Goal: Task Accomplishment & Management: Complete application form

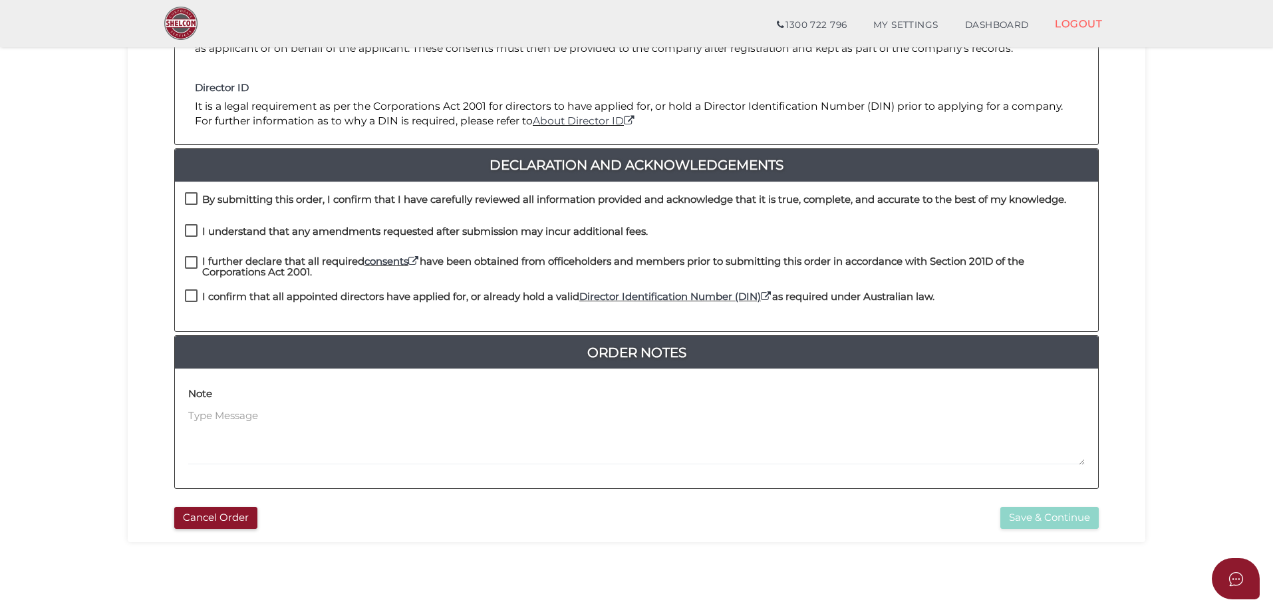
scroll to position [307, 0]
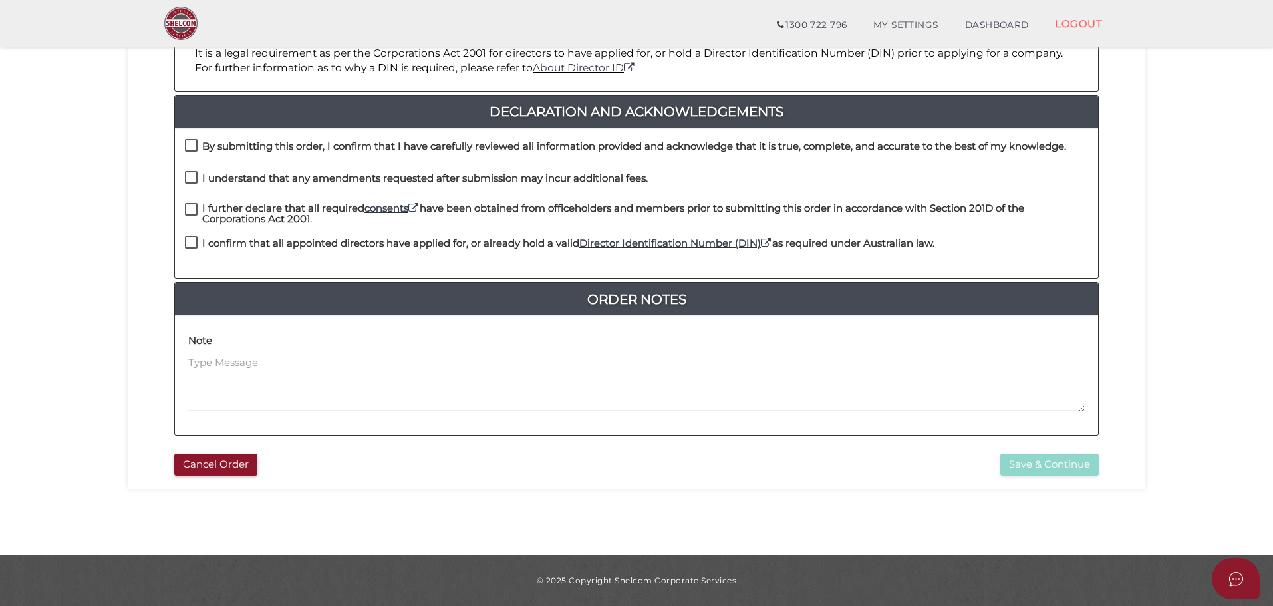
click at [192, 148] on label "By submitting this order, I confirm that I have carefully reviewed all informat…" at bounding box center [625, 149] width 881 height 17
checkbox input "true"
click at [189, 173] on label "I understand that any amendments requested after submission may incur additiona…" at bounding box center [416, 181] width 463 height 17
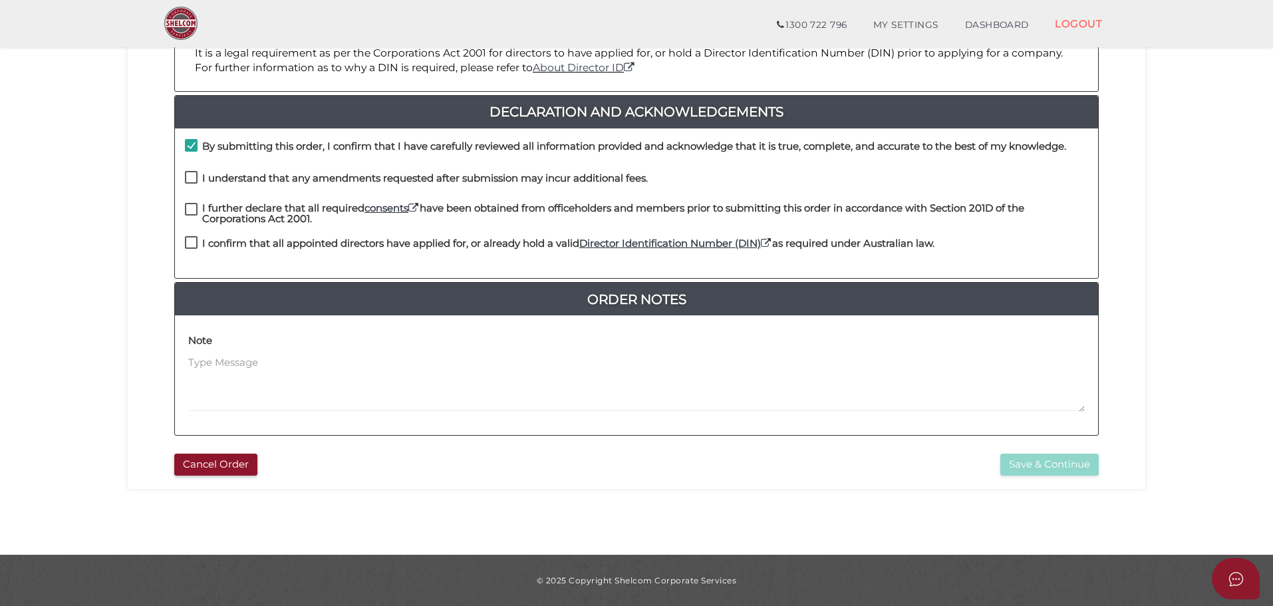
checkbox input "true"
click at [191, 213] on label "I further declare that all required consents have been obtained from officehold…" at bounding box center [636, 211] width 903 height 17
checkbox input "true"
click at [193, 245] on label "I confirm that all appointed directors have applied for, or already hold a vali…" at bounding box center [560, 246] width 750 height 17
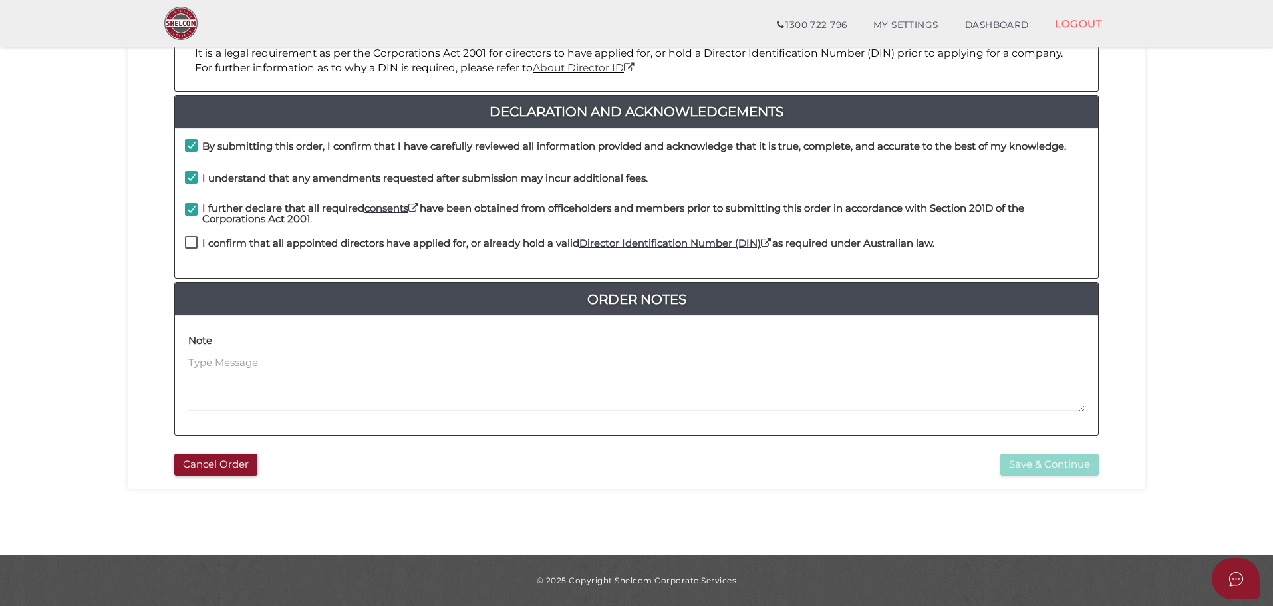
checkbox input "true"
click at [1005, 466] on button "Save & Continue" at bounding box center [1049, 465] width 98 height 22
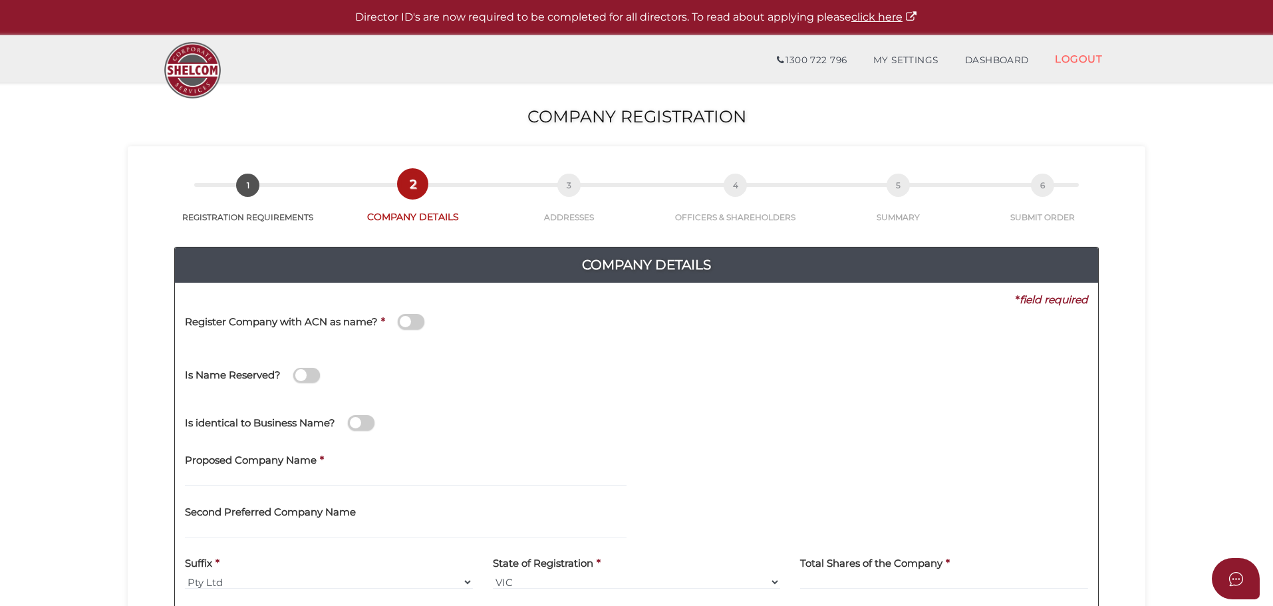
scroll to position [67, 0]
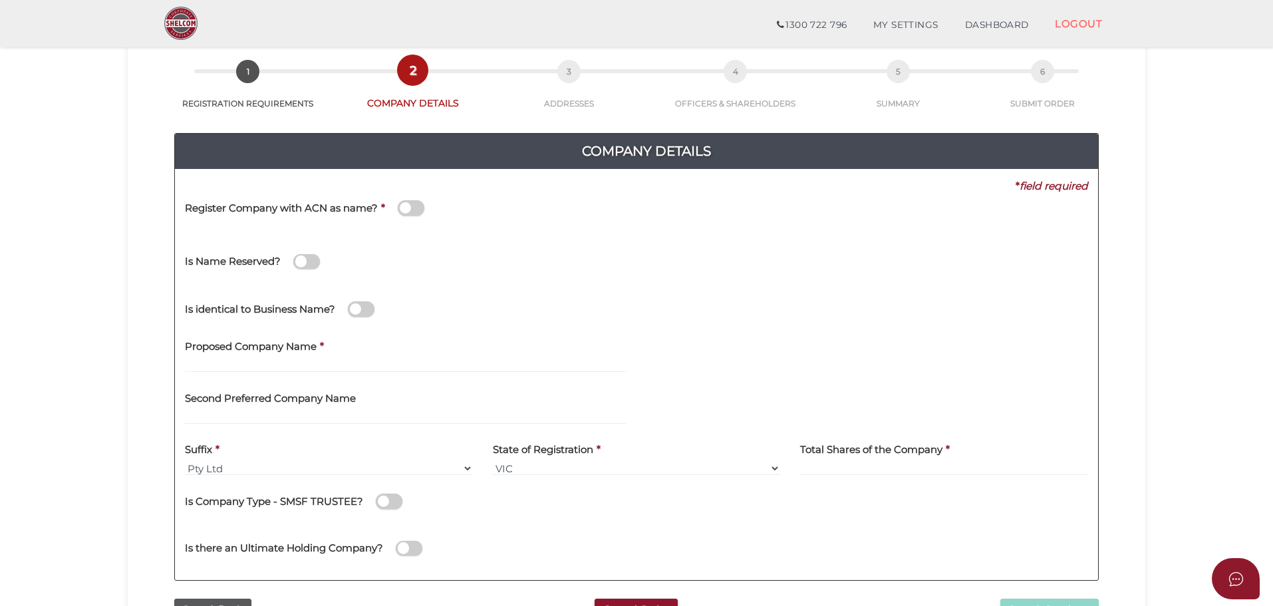
click at [409, 212] on span at bounding box center [411, 207] width 27 height 15
click at [0, 0] on input "checkbox" at bounding box center [0, 0] width 0 height 0
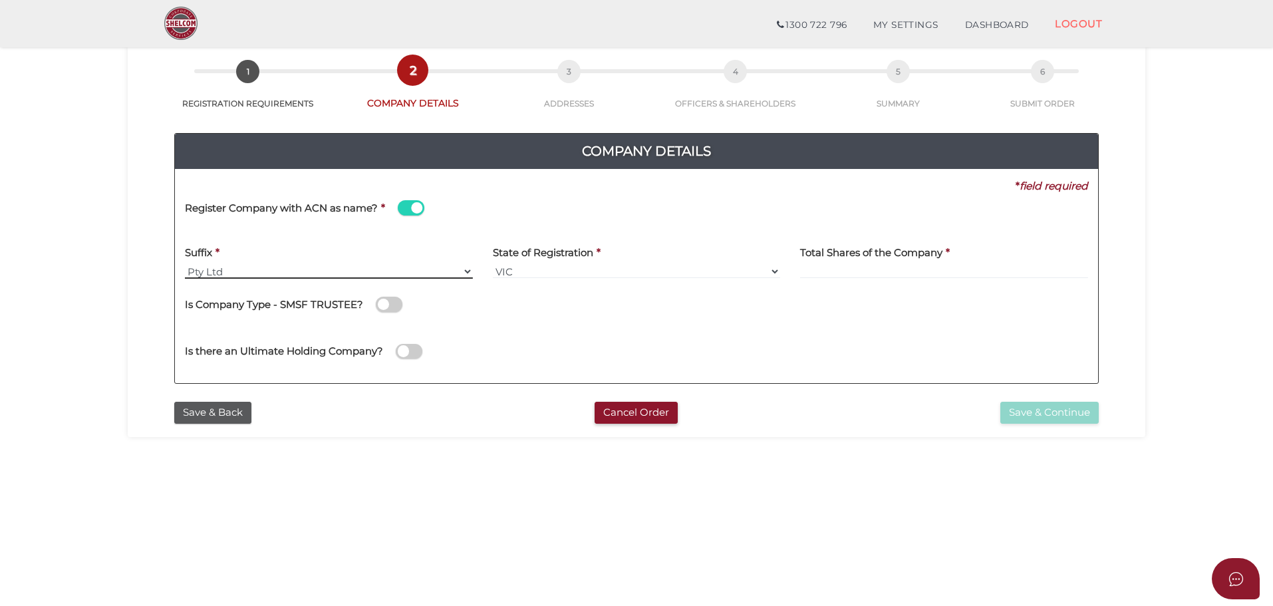
click at [228, 272] on select "Pty Ltd Pty Ltd Pty. Ltd. Pty Limited Proprietary Limited Proprietary Ltd" at bounding box center [329, 271] width 288 height 15
click at [185, 264] on select "Pty Ltd Pty Ltd Pty. Ltd. Pty Limited Proprietary Limited Proprietary Ltd" at bounding box center [329, 271] width 288 height 15
click at [893, 271] on input at bounding box center [944, 271] width 288 height 15
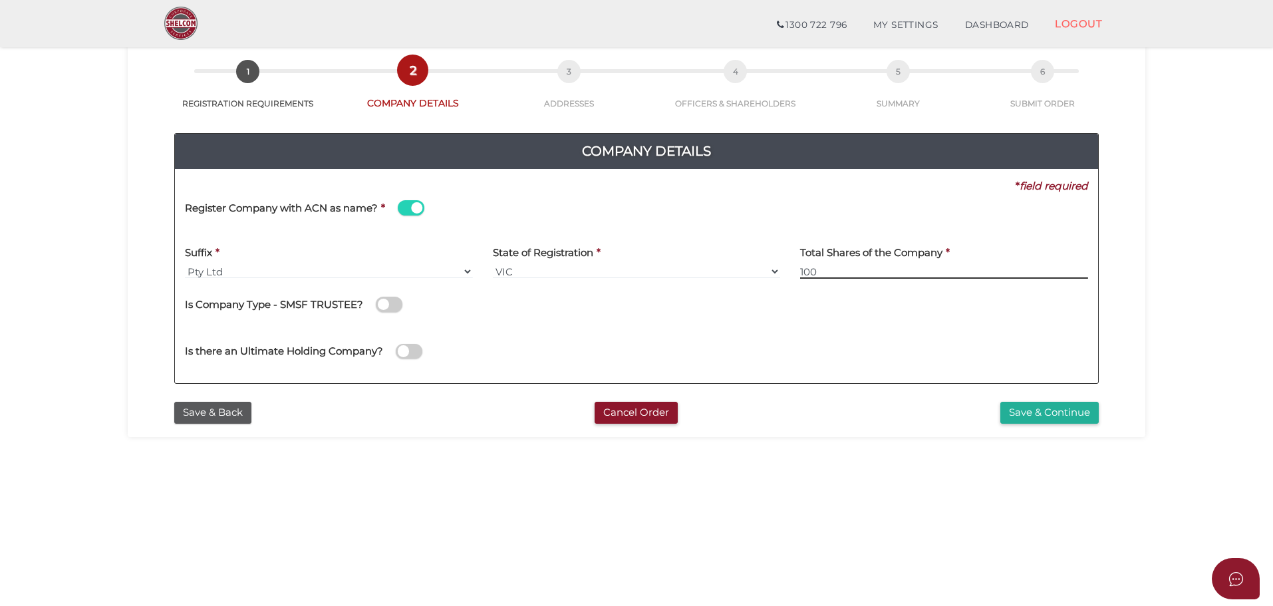
type input "100"
click at [522, 334] on div "Is there an Ultimate Holding Company?" at bounding box center [416, 344] width 462 height 37
click at [1039, 418] on button "Save & Continue" at bounding box center [1049, 413] width 98 height 22
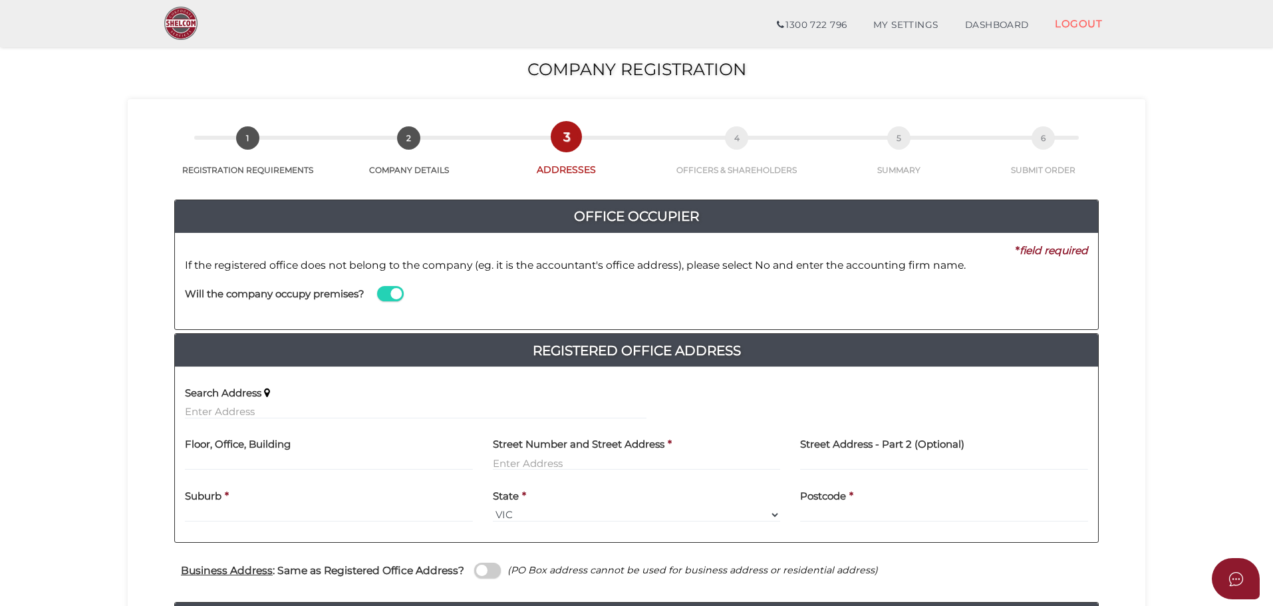
scroll to position [200, 0]
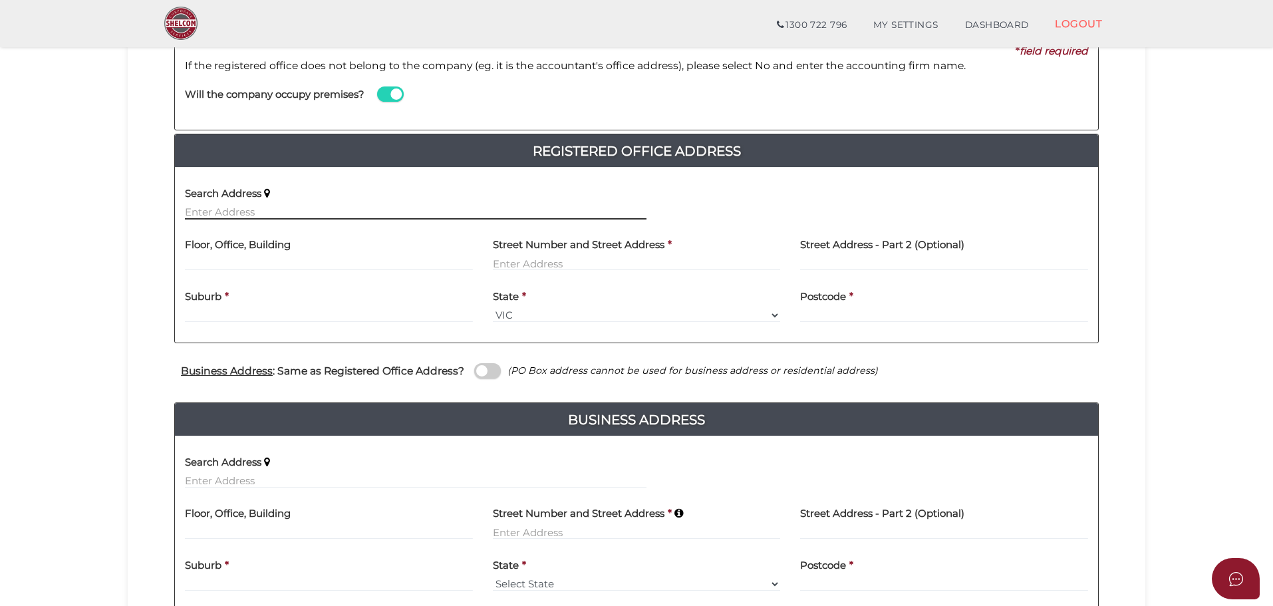
click at [241, 208] on input "text" at bounding box center [416, 212] width 462 height 15
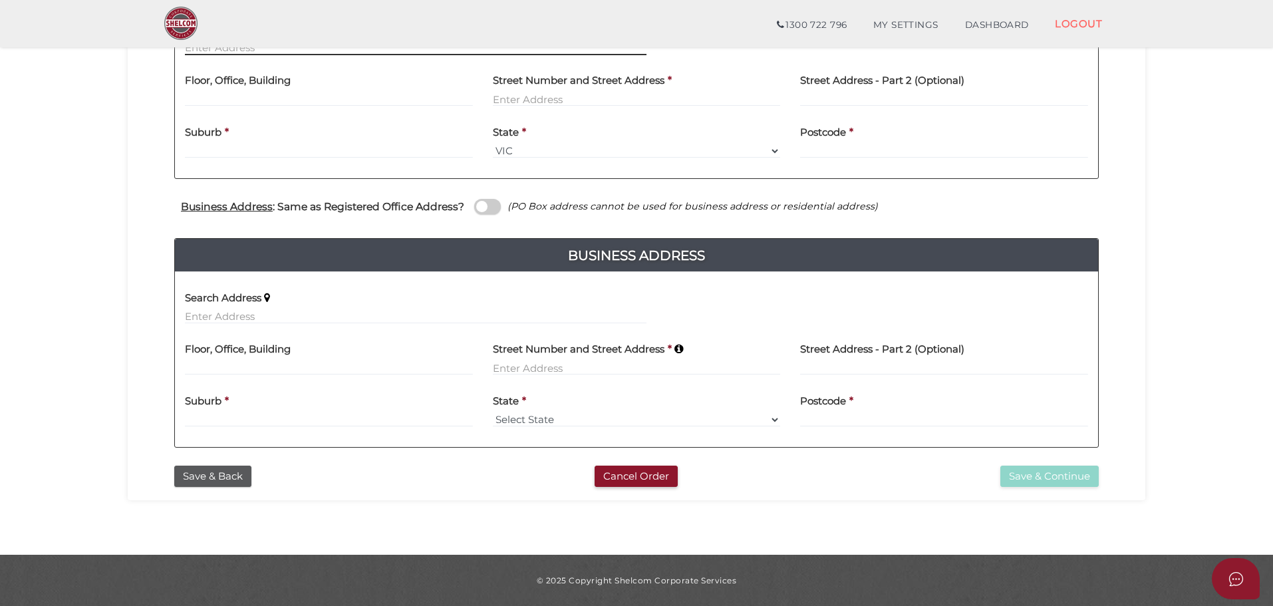
scroll to position [31, 0]
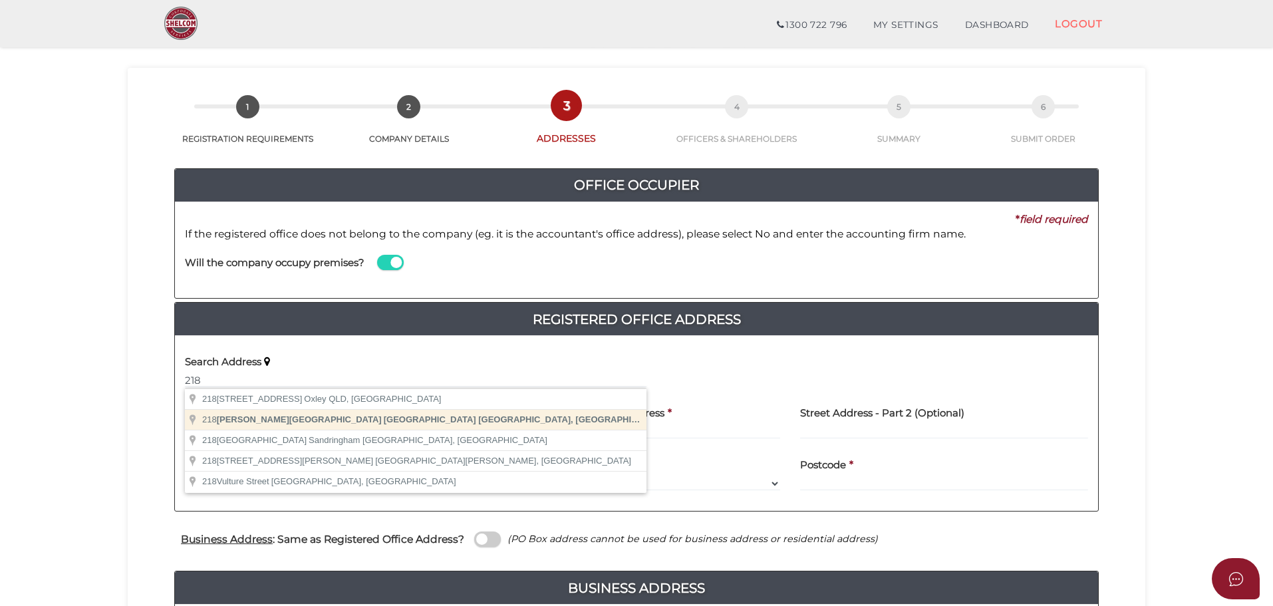
type input "218 Bannister Road, Canning Vale WA, Australia"
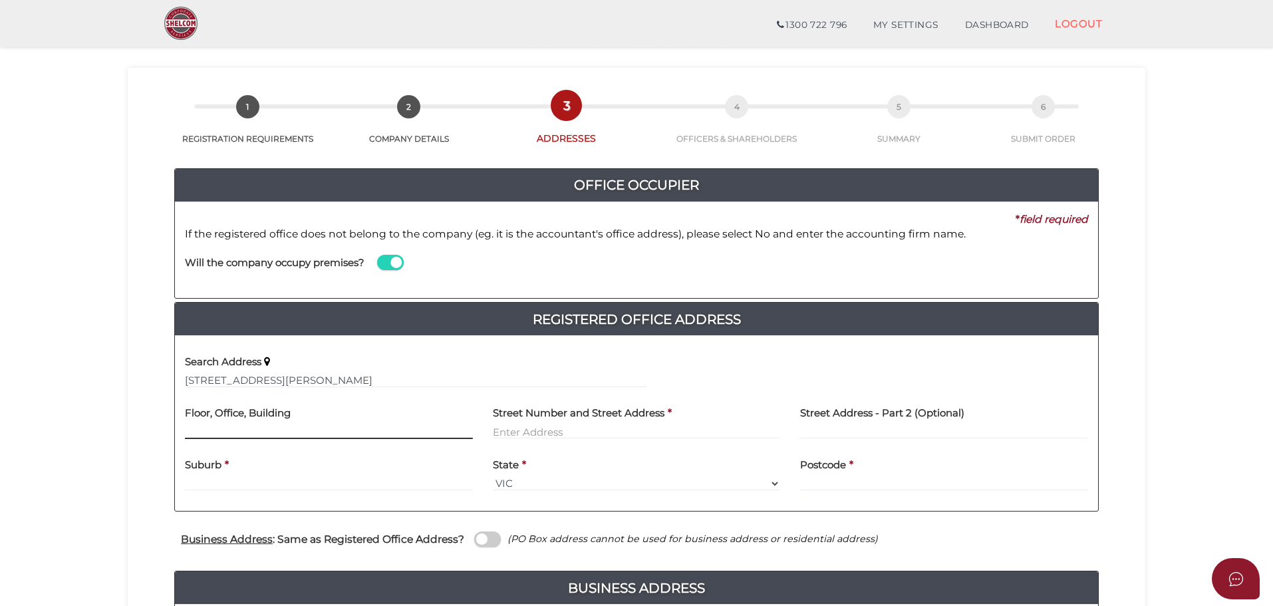
type input "218 Bannister Road"
type input "Canning Vale"
select select "WA"
type input "6155"
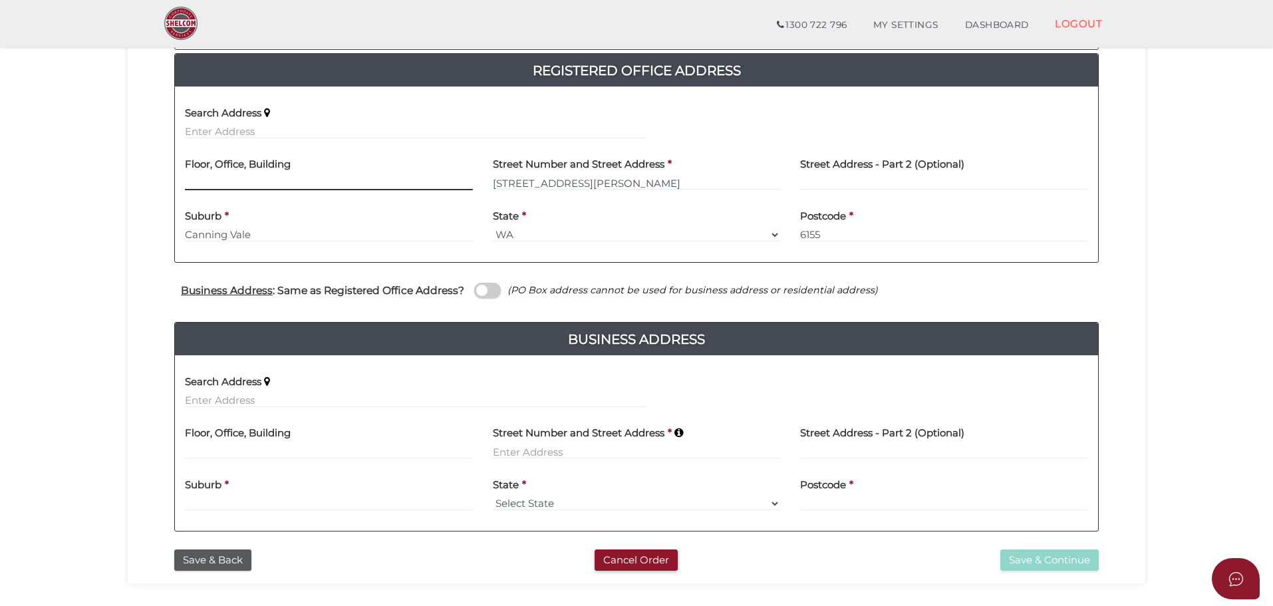
scroll to position [364, 0]
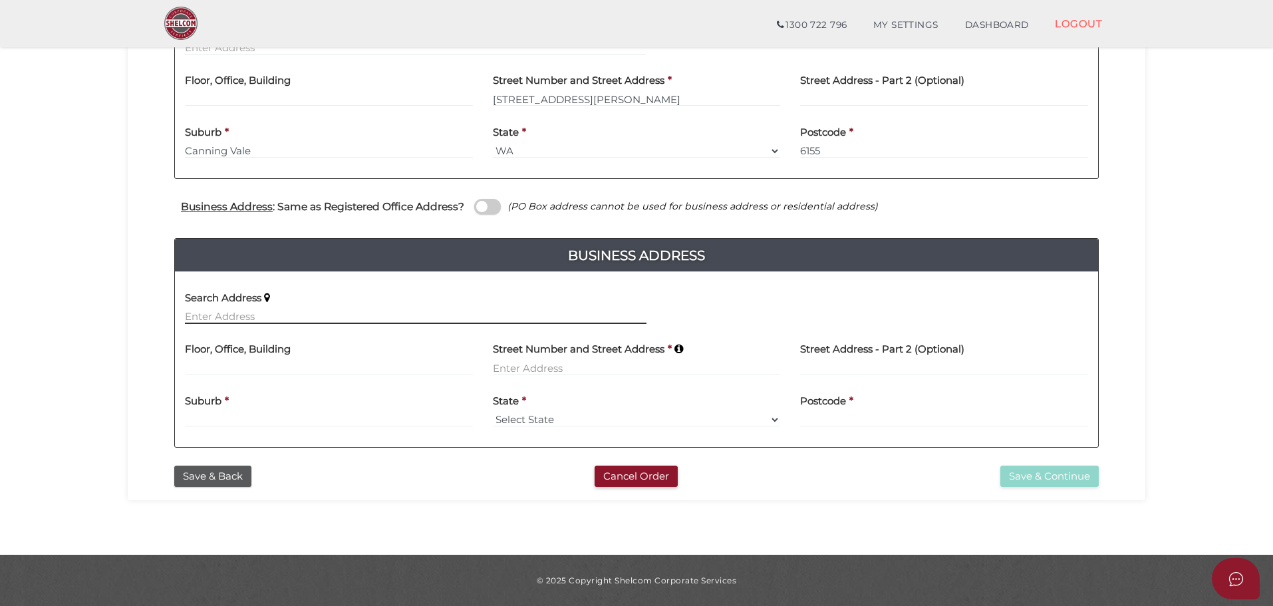
click at [227, 313] on input "text" at bounding box center [416, 316] width 462 height 15
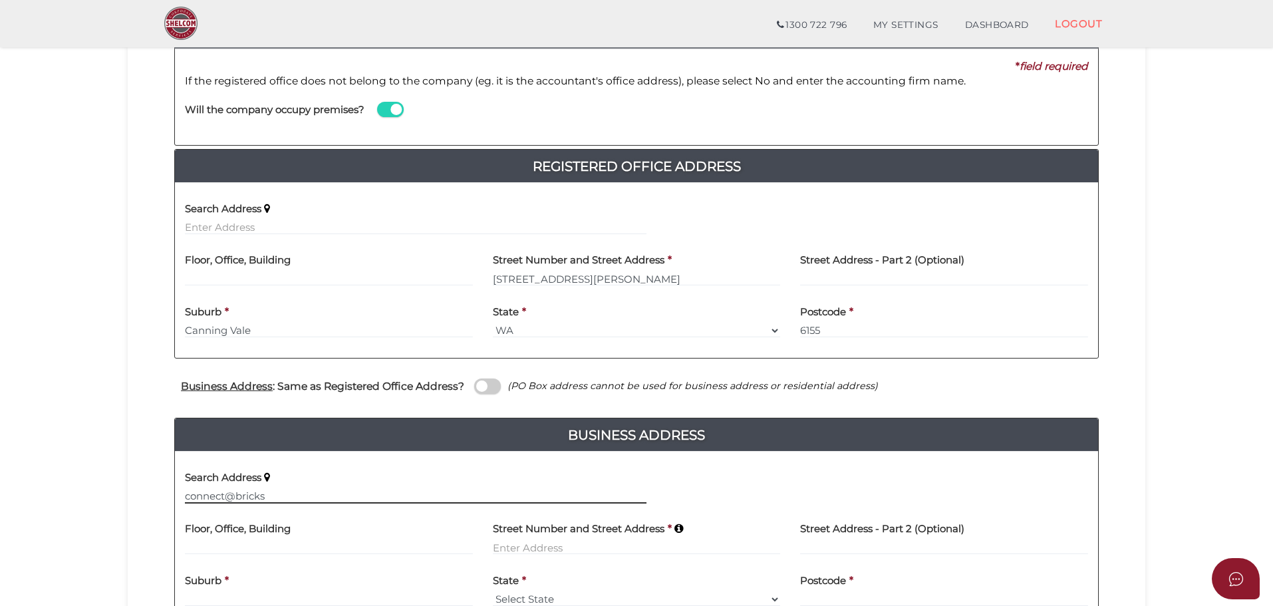
scroll to position [0, 0]
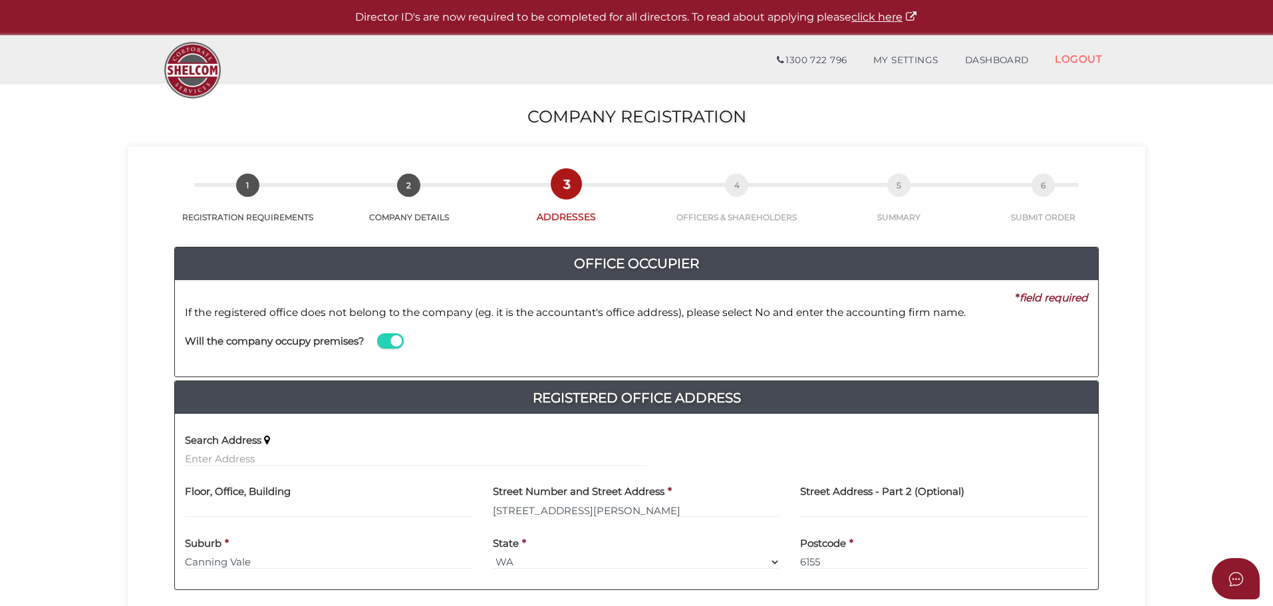
type input "connect@bricks"
click at [250, 186] on span "1" at bounding box center [247, 185] width 23 height 23
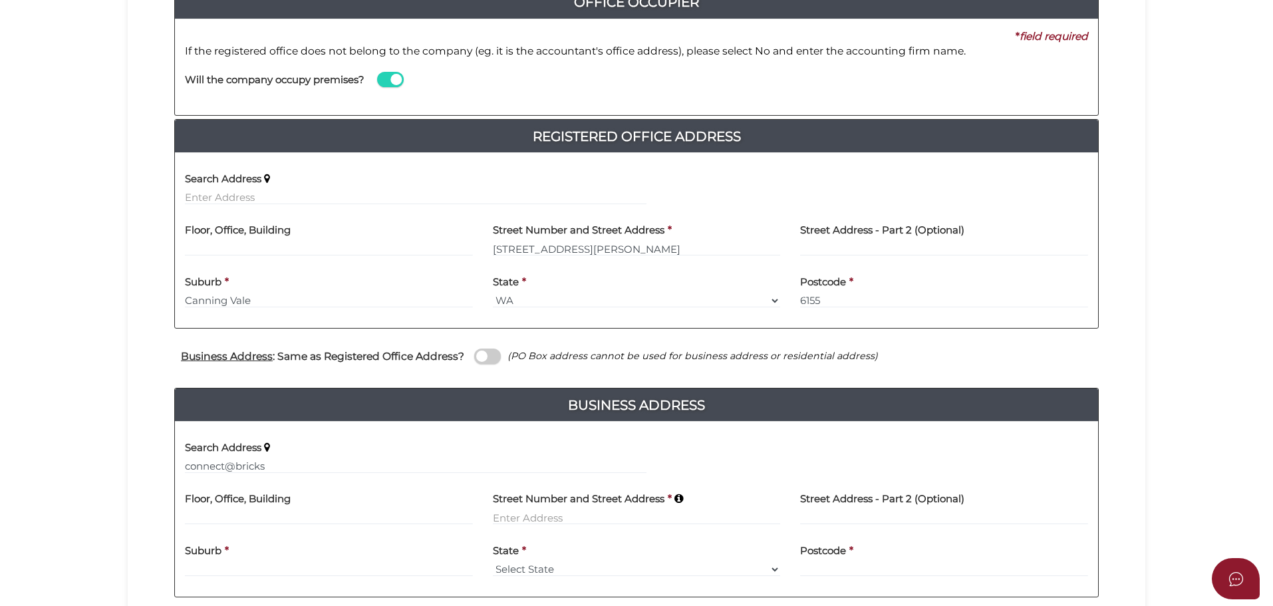
scroll to position [364, 0]
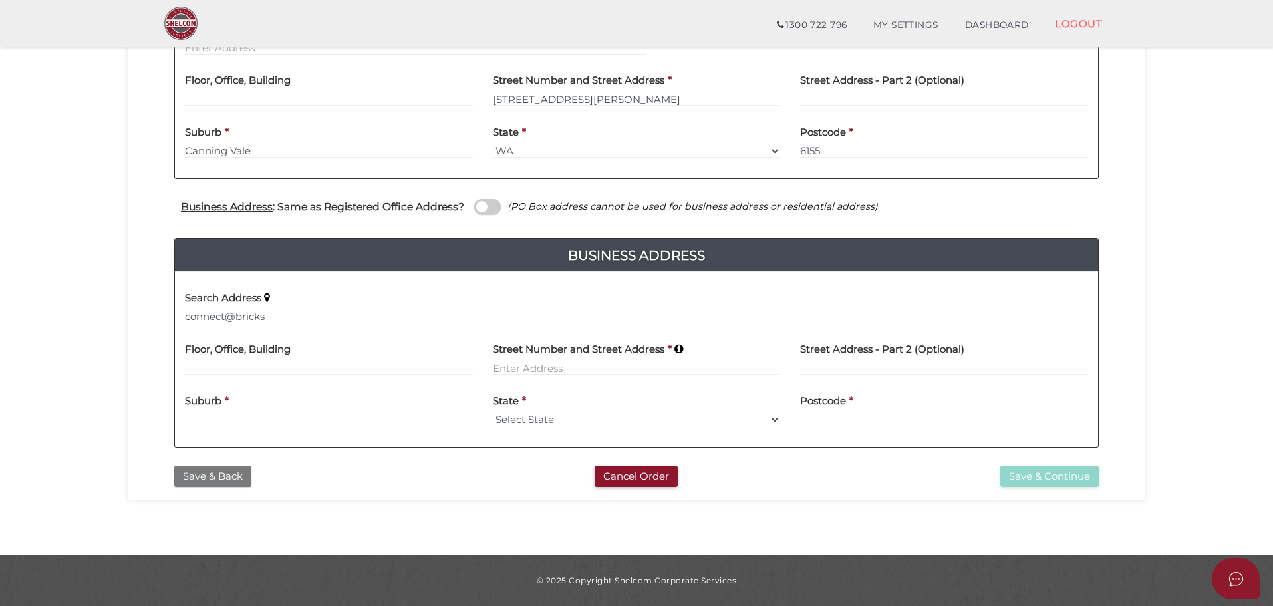
click at [240, 478] on button "Save & Back" at bounding box center [212, 477] width 77 height 22
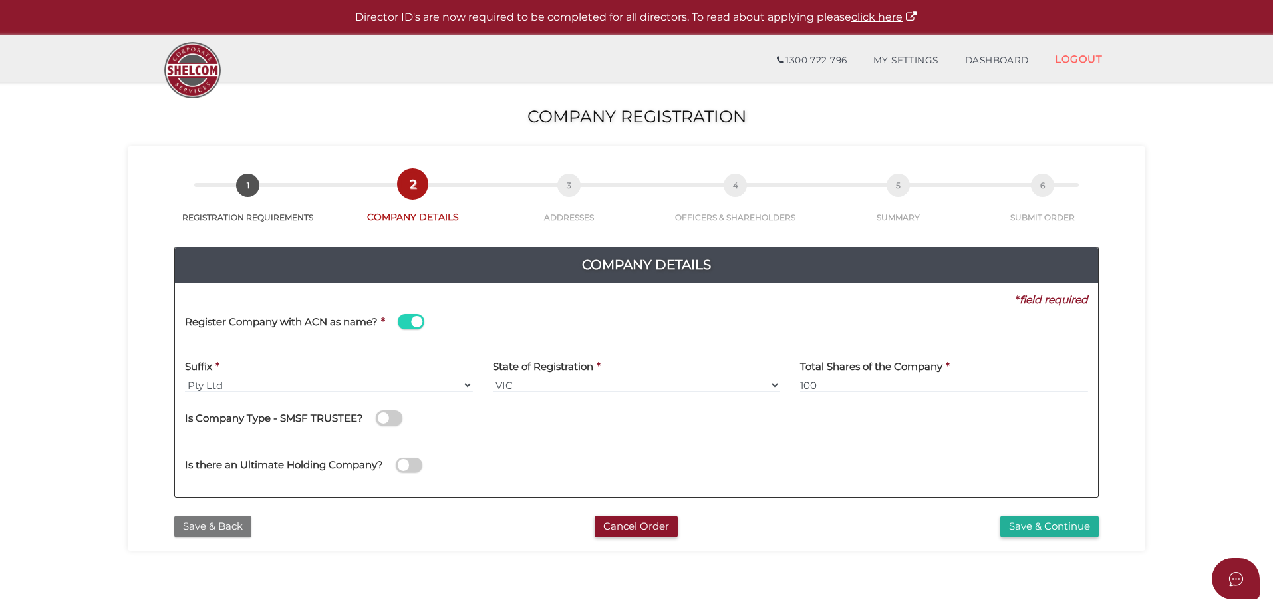
click at [215, 526] on button "Save & Back" at bounding box center [212, 526] width 77 height 22
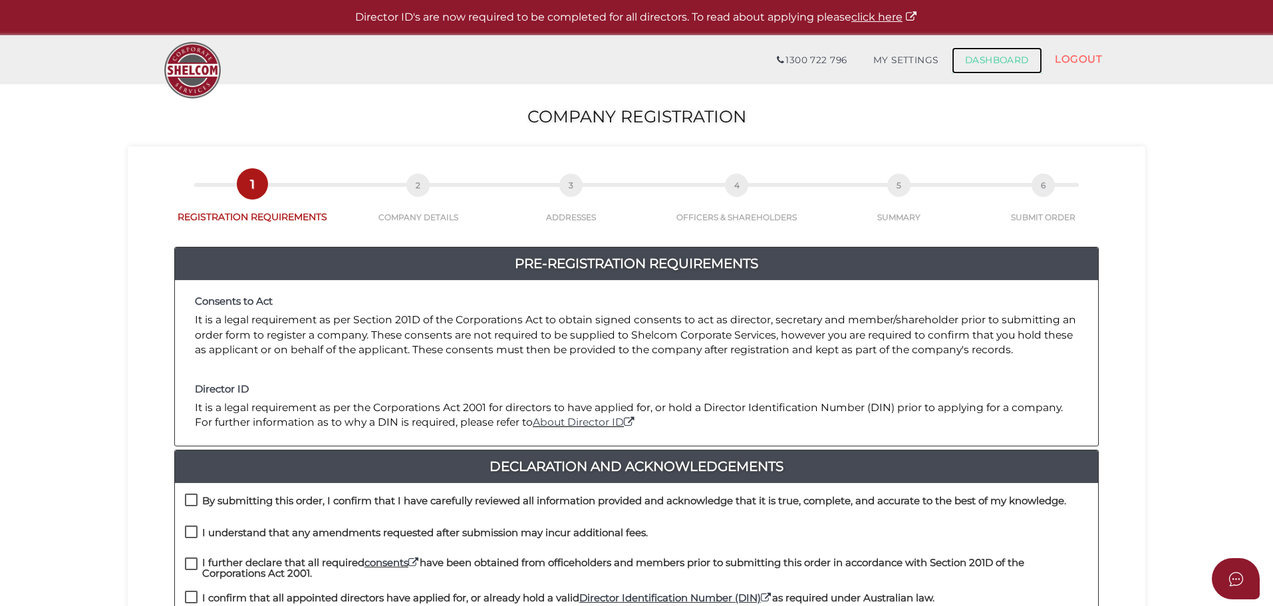
click at [1007, 65] on link "DASHBOARD" at bounding box center [997, 60] width 90 height 27
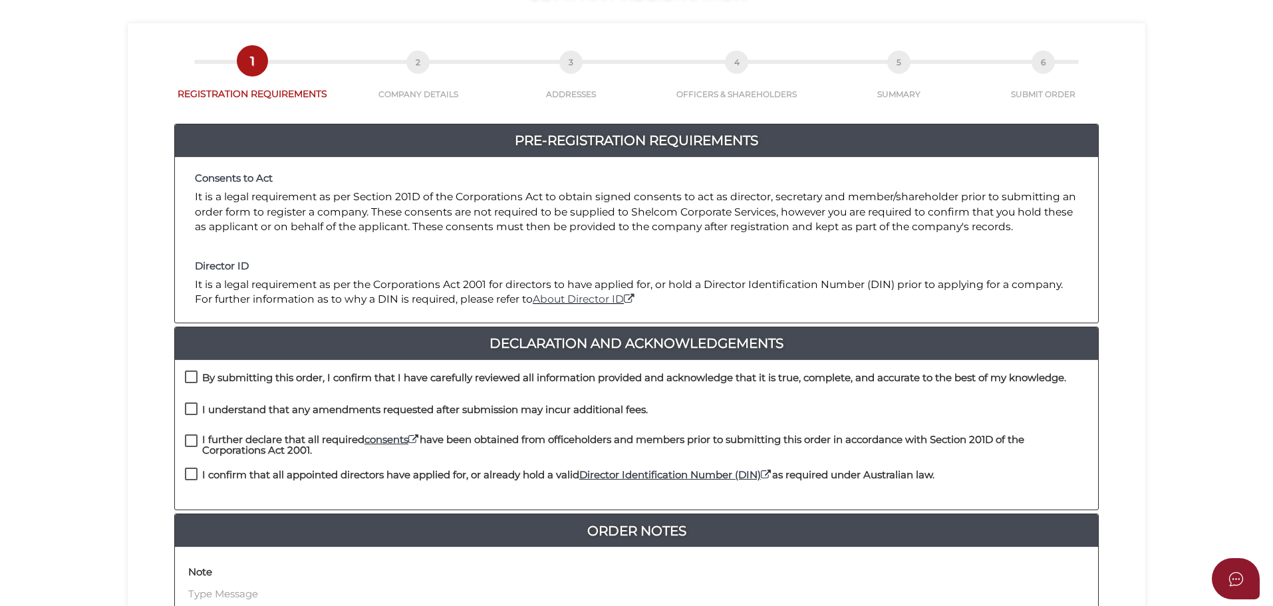
scroll to position [307, 0]
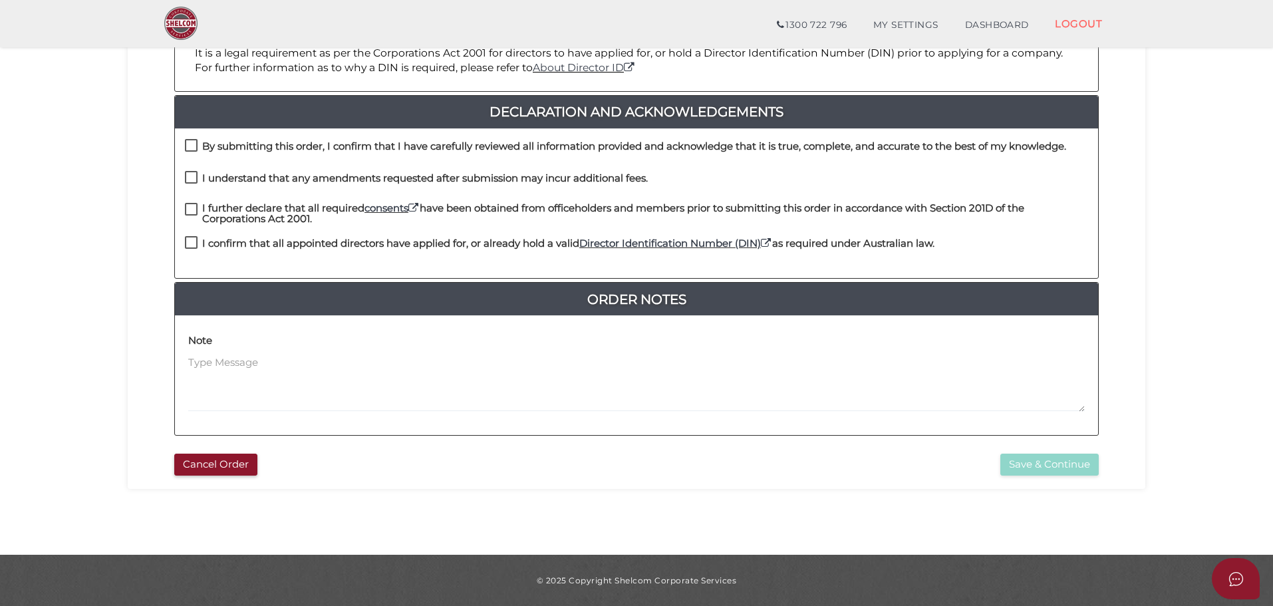
click at [191, 142] on label "By submitting this order, I confirm that I have carefully reviewed all informat…" at bounding box center [625, 149] width 881 height 17
checkbox input "true"
click at [198, 167] on div "By submitting this order, I confirm that I have carefully reviewed all informat…" at bounding box center [636, 155] width 923 height 32
click at [187, 174] on label "I understand that any amendments requested after submission may incur additiona…" at bounding box center [416, 181] width 463 height 17
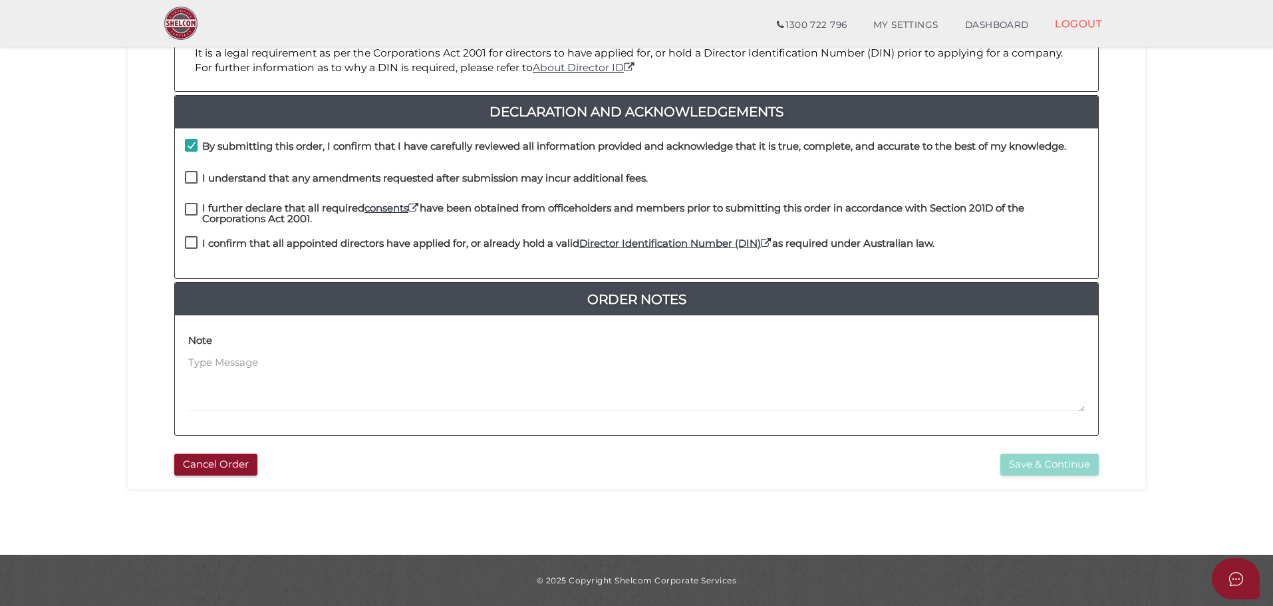
checkbox input "true"
click at [198, 205] on label "I further declare that all required consents have been obtained from officehold…" at bounding box center [636, 211] width 903 height 17
checkbox input "true"
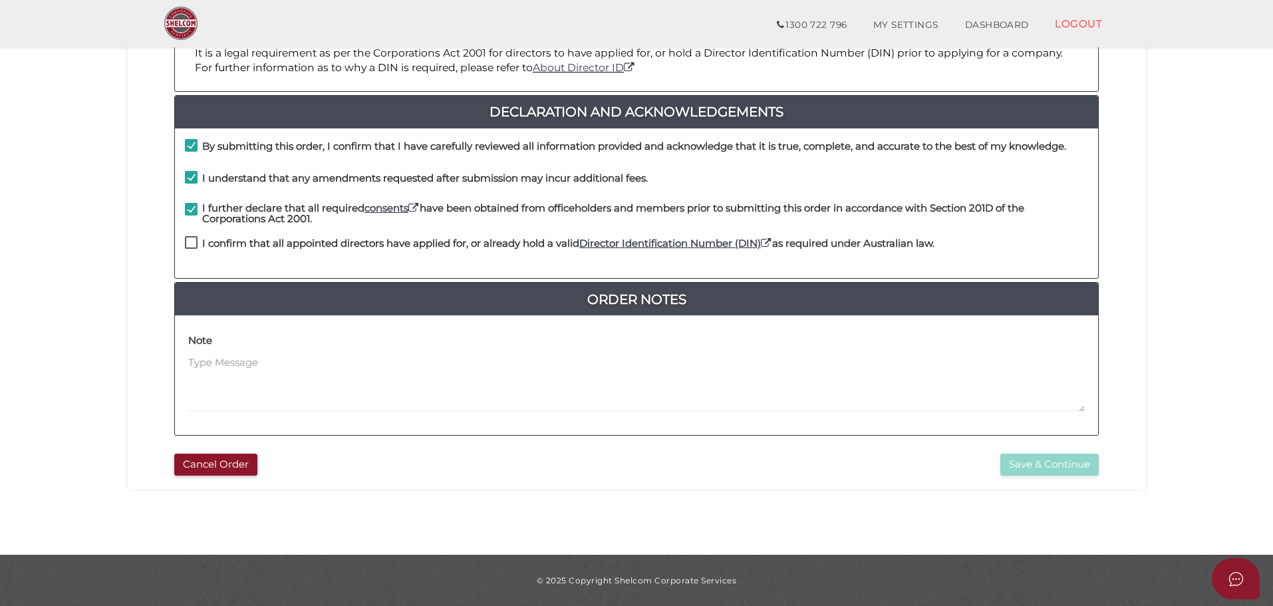
click at [192, 240] on label "I confirm that all appointed directors have applied for, or already hold a vali…" at bounding box center [560, 246] width 750 height 17
checkbox input "true"
click at [1045, 460] on button "Save & Continue" at bounding box center [1049, 465] width 98 height 22
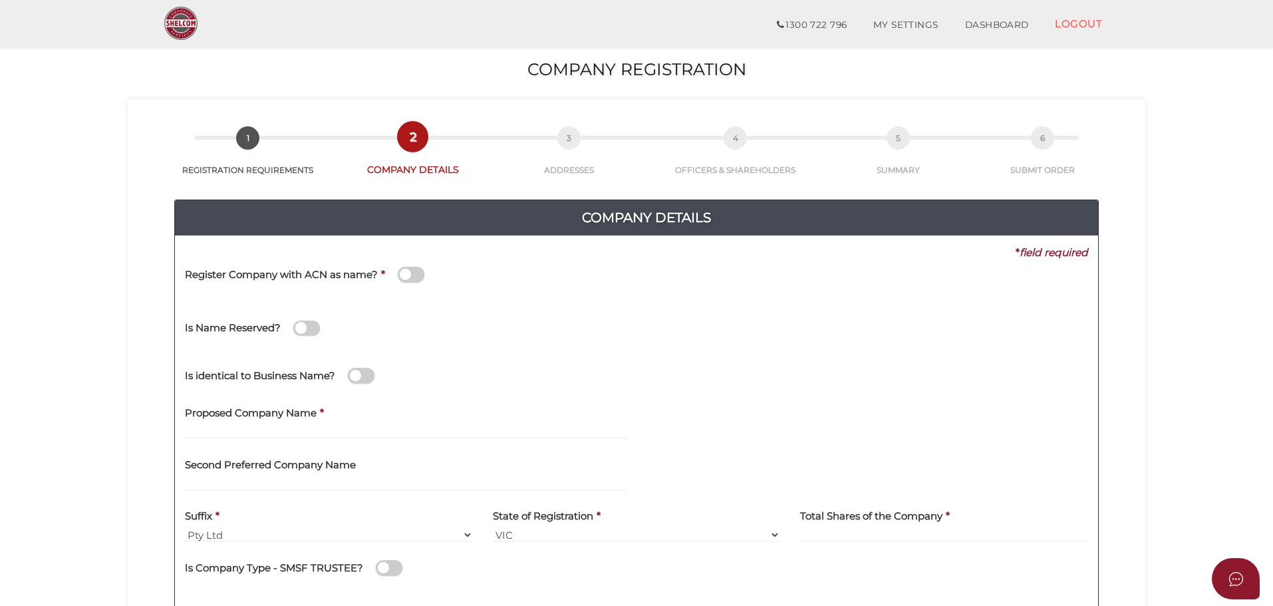
scroll to position [67, 0]
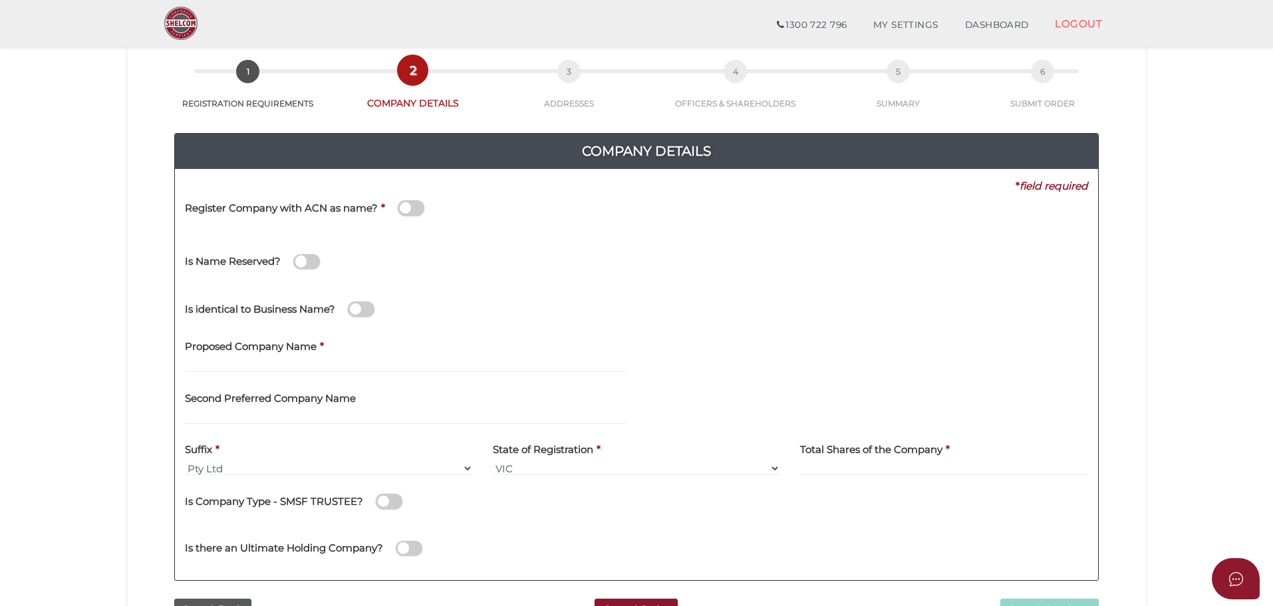
click at [232, 353] on label "Proposed Company Name" at bounding box center [251, 344] width 132 height 27
click at [195, 349] on h4 "Proposed Company Name" at bounding box center [251, 346] width 132 height 11
click at [200, 365] on input "text" at bounding box center [406, 365] width 442 height 15
type input "tas auto repairs"
click at [508, 321] on div "Is identical to Business Name?" at bounding box center [636, 306] width 923 height 47
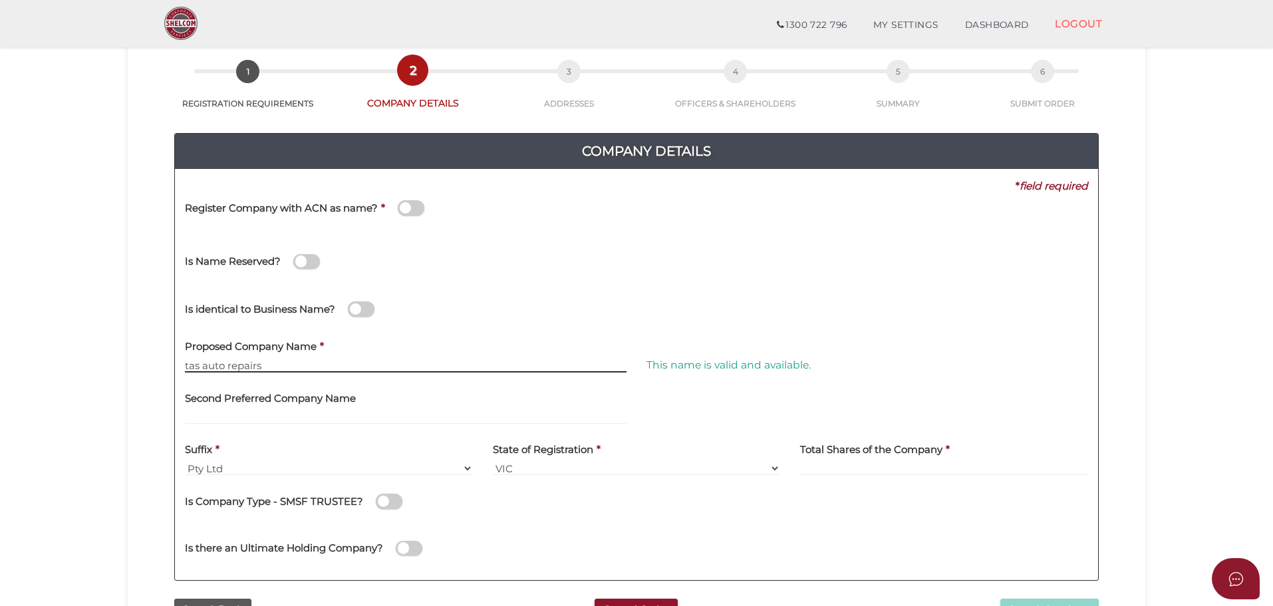
click at [284, 369] on input "tas auto repairs" at bounding box center [406, 365] width 442 height 15
click at [251, 462] on select "Pty Ltd Pty Ltd Pty. Ltd. Pty Limited Proprietary Limited Proprietary Ltd" at bounding box center [329, 468] width 288 height 15
click at [185, 461] on select "Pty Ltd Pty Ltd Pty. Ltd. Pty Limited Proprietary Limited Proprietary Ltd" at bounding box center [329, 468] width 288 height 15
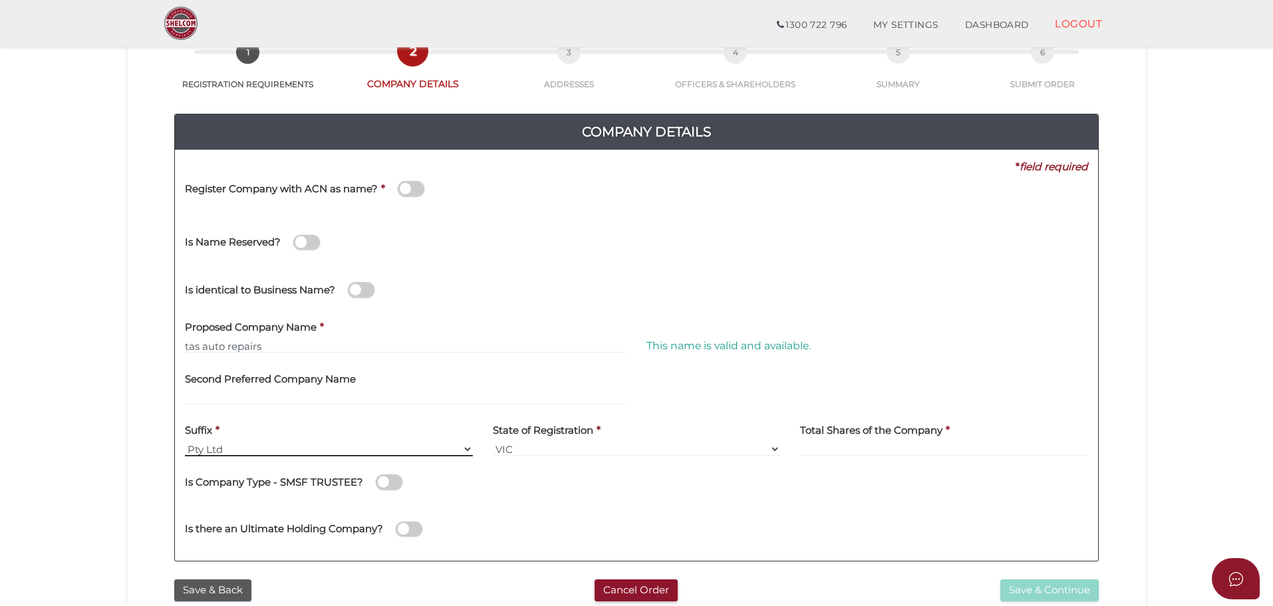
scroll to position [307, 0]
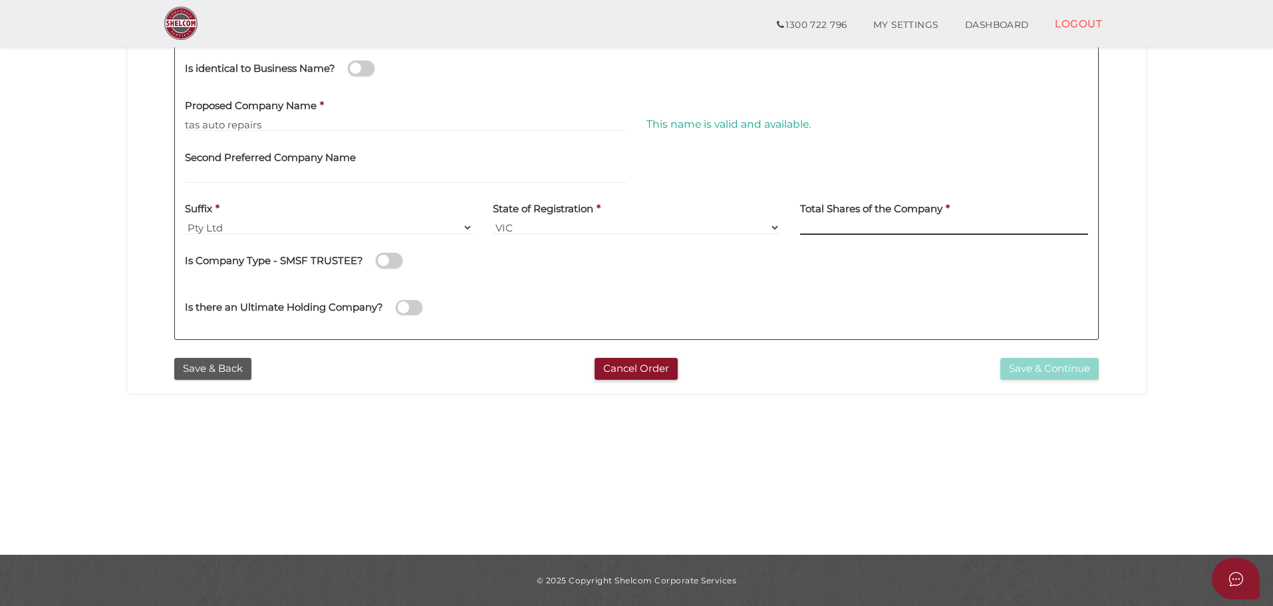
drag, startPoint x: 907, startPoint y: 226, endPoint x: 895, endPoint y: 228, distance: 12.1
click at [906, 226] on input at bounding box center [944, 227] width 288 height 15
type input "100"
click at [891, 274] on div "Is Company Type - SMSF TRUSTEE?" at bounding box center [636, 263] width 903 height 37
click at [1047, 362] on button "Save & Continue" at bounding box center [1049, 369] width 98 height 22
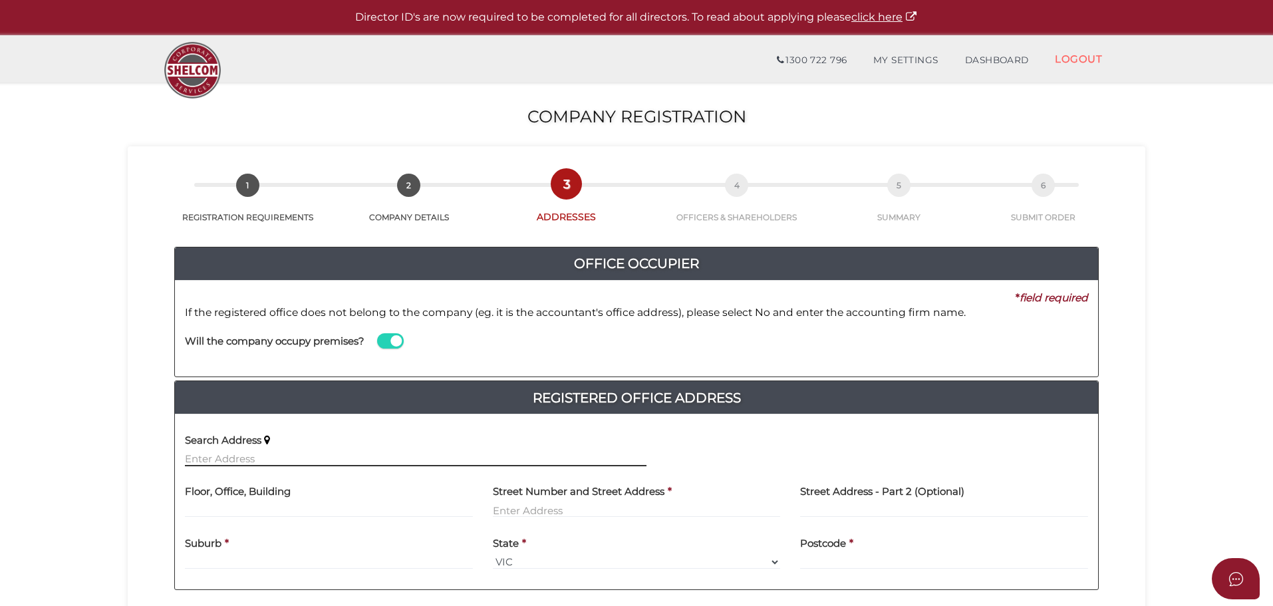
click at [198, 458] on input "text" at bounding box center [416, 459] width 462 height 15
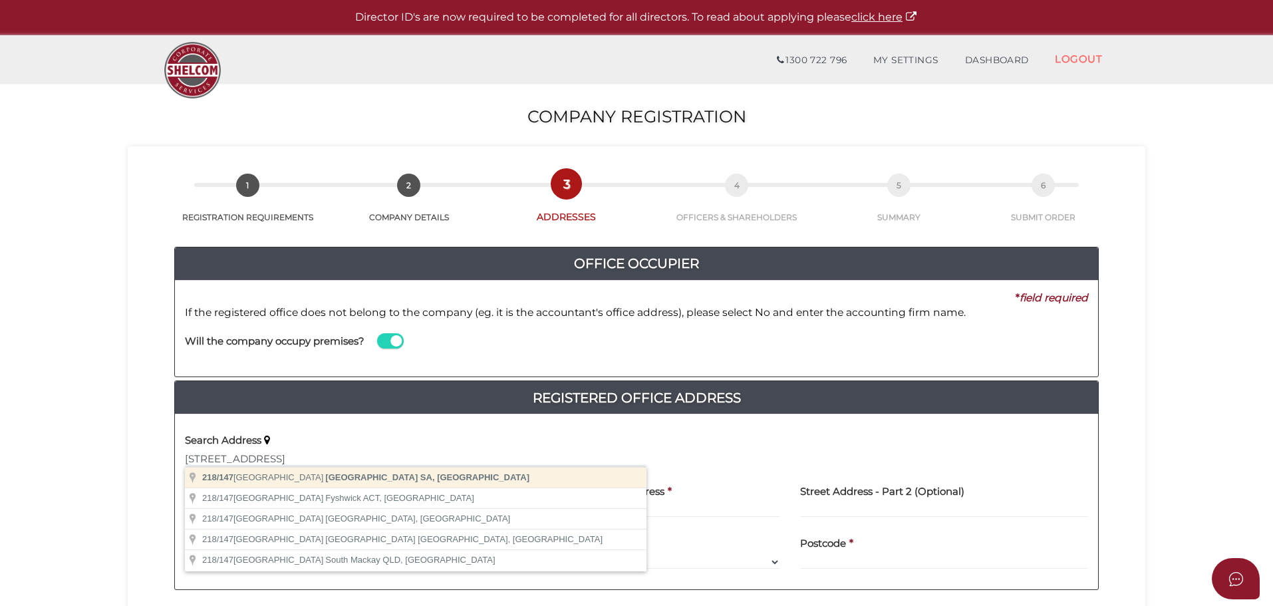
type input "[STREET_ADDRESS]"
type input "218"
type input "[STREET_ADDRESS]"
type input "[GEOGRAPHIC_DATA]"
select select "SA"
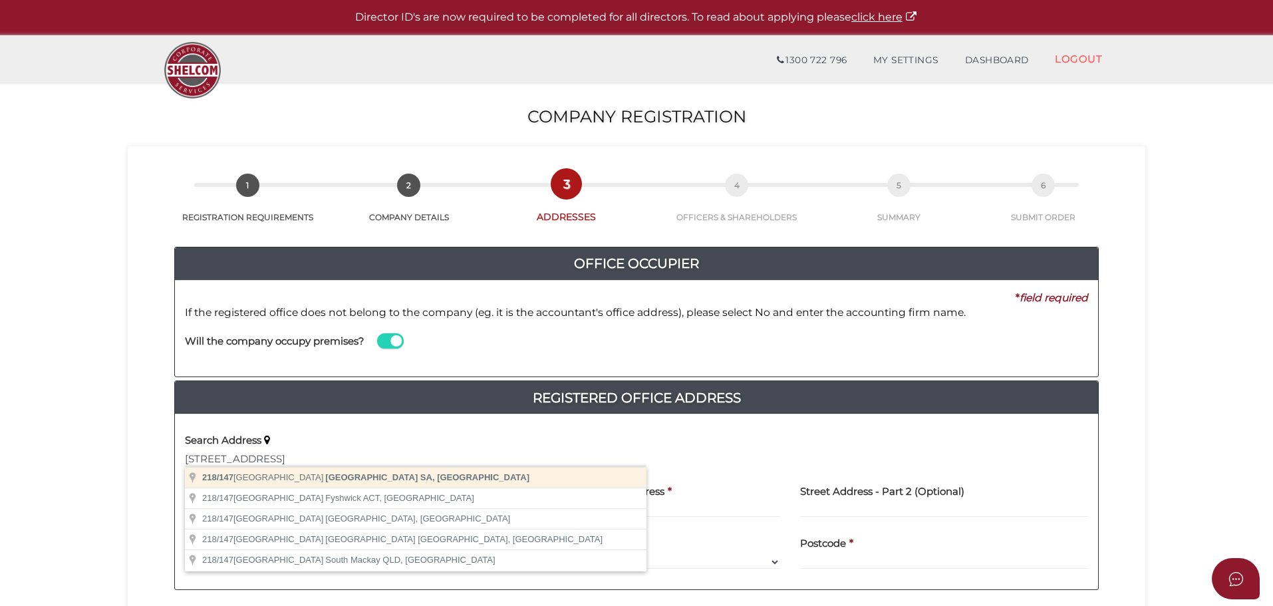
type input "5000"
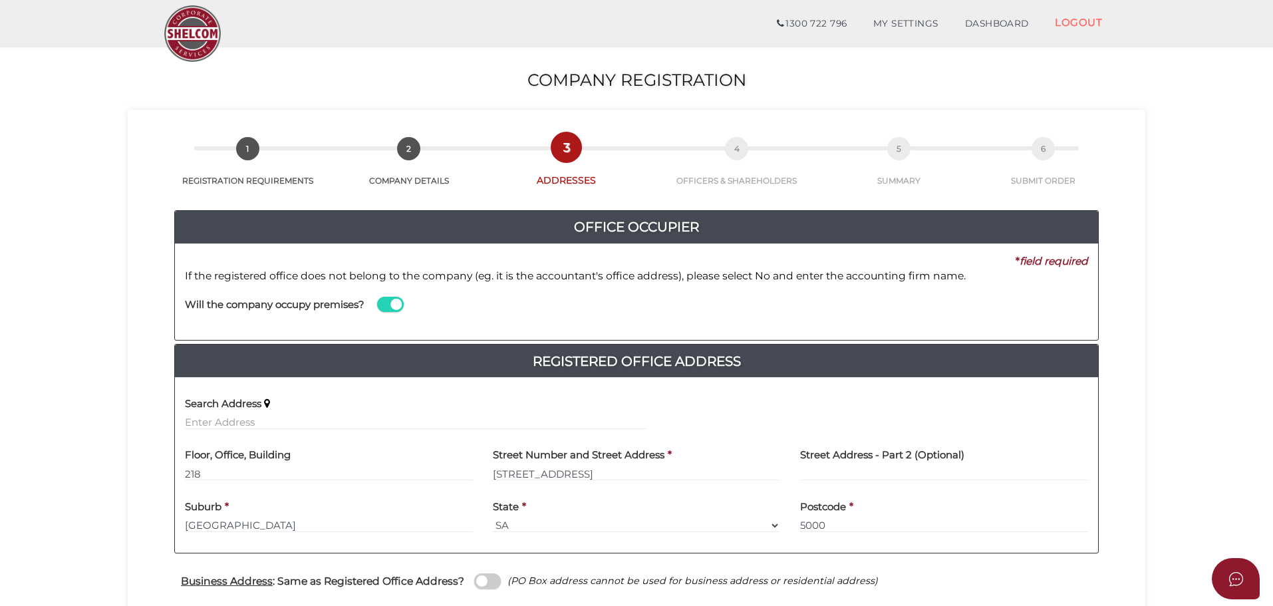
scroll to position [266, 0]
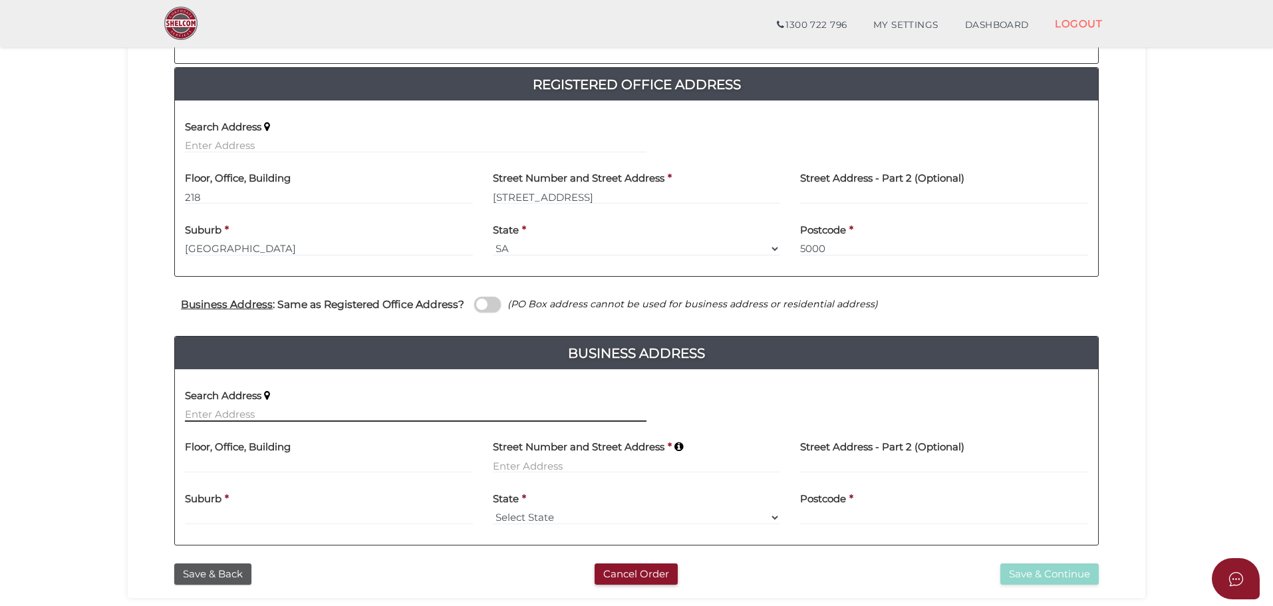
click at [235, 408] on input "text" at bounding box center [416, 414] width 462 height 15
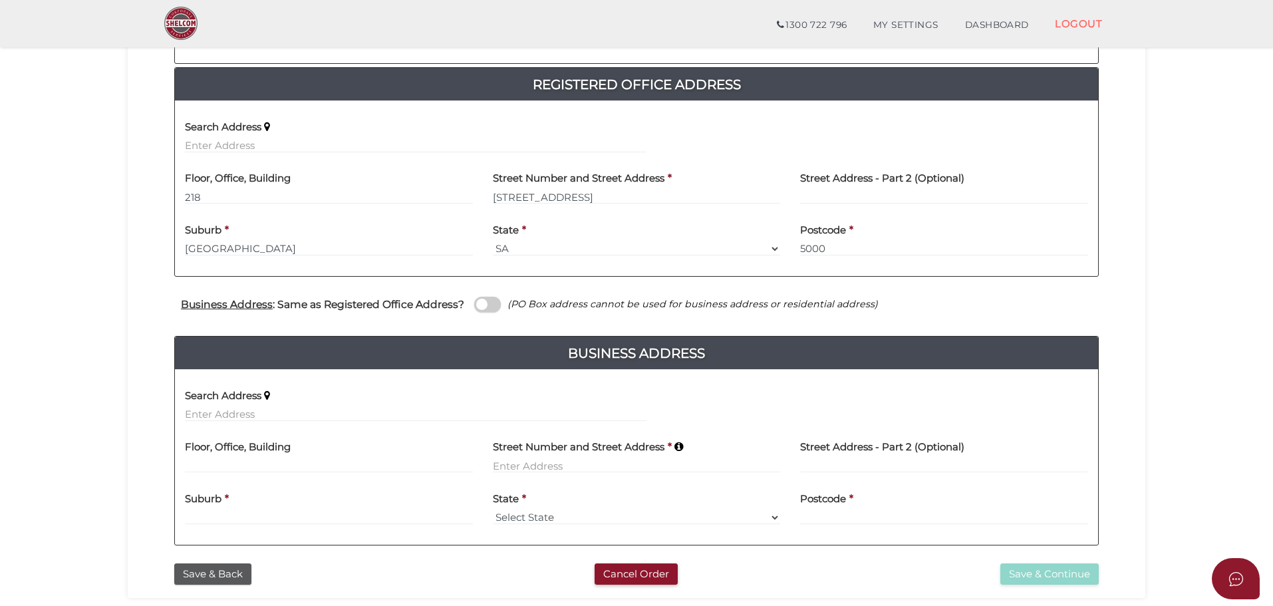
click at [478, 297] on span at bounding box center [487, 304] width 27 height 15
click at [0, 0] on input "checkbox" at bounding box center [0, 0] width 0 height 0
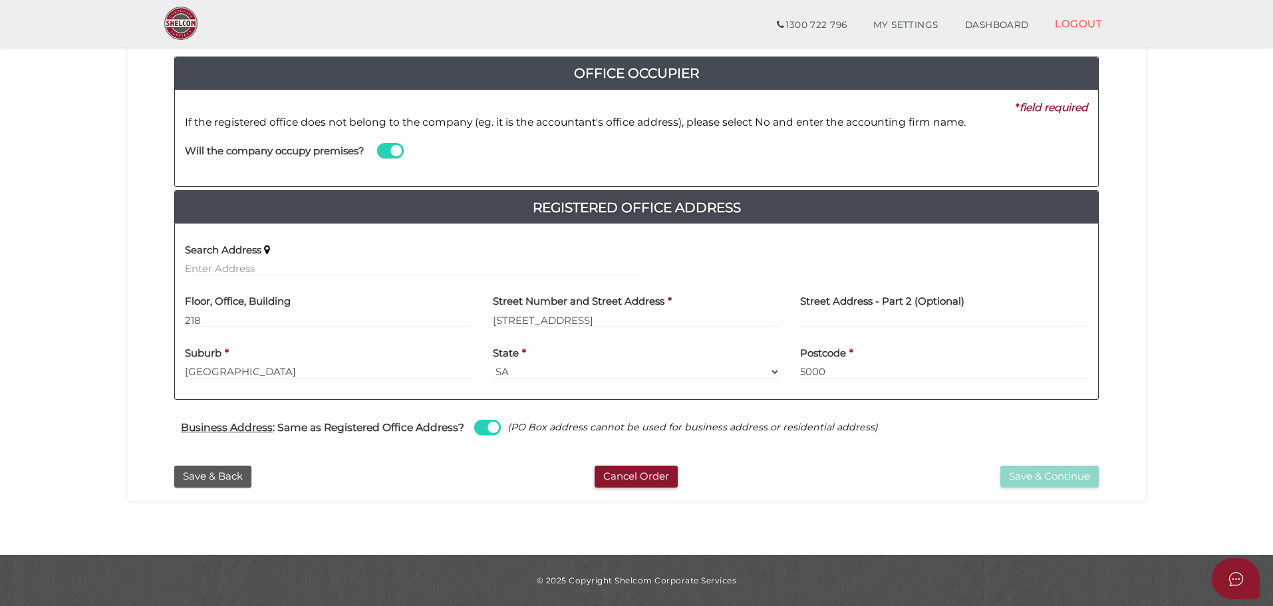
scroll to position [143, 0]
click at [1056, 480] on button "Save & Continue" at bounding box center [1049, 477] width 98 height 22
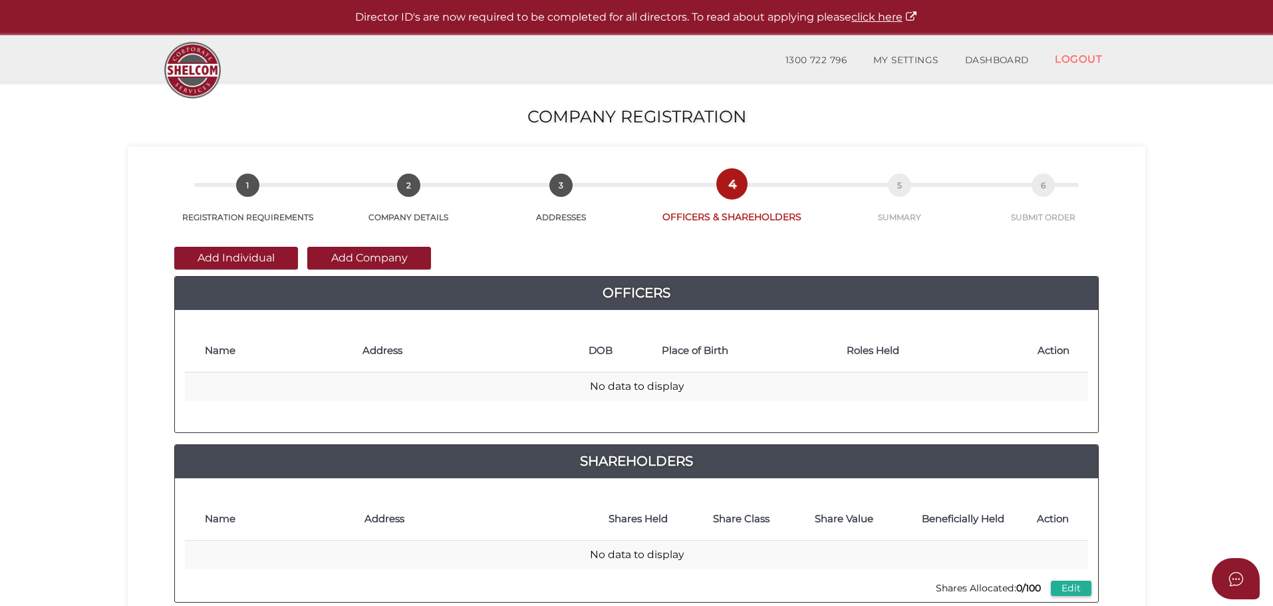
click at [237, 252] on button "Add Individual" at bounding box center [236, 258] width 124 height 23
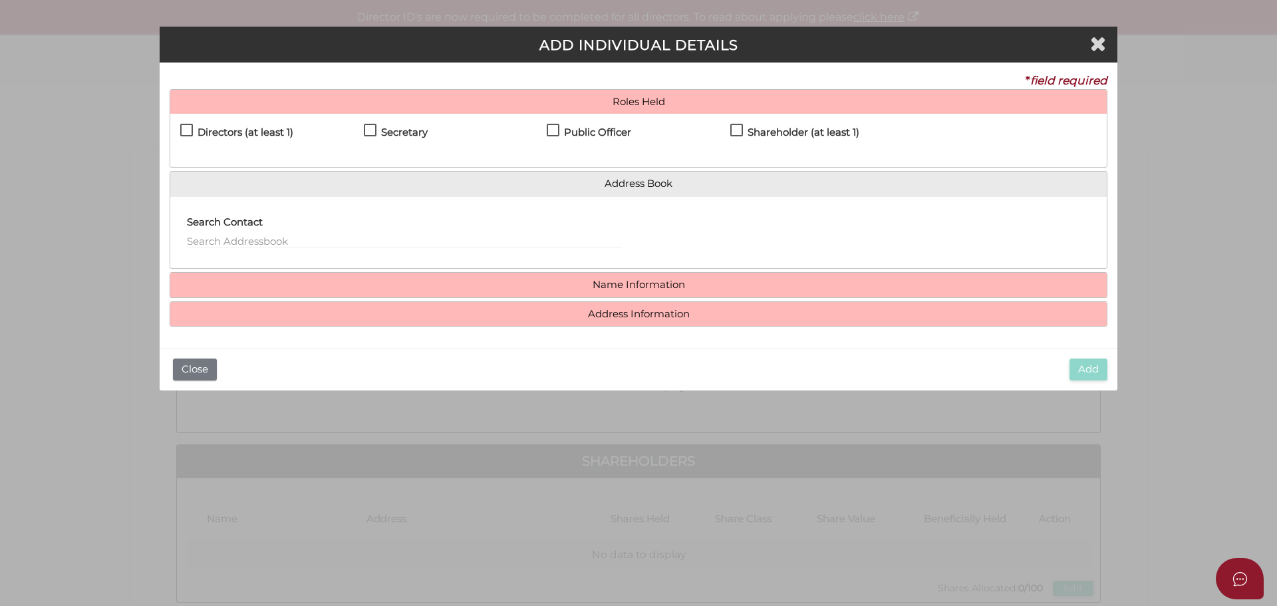
click at [184, 130] on label "Directors (at least 1)" at bounding box center [236, 135] width 113 height 17
checkbox input "true"
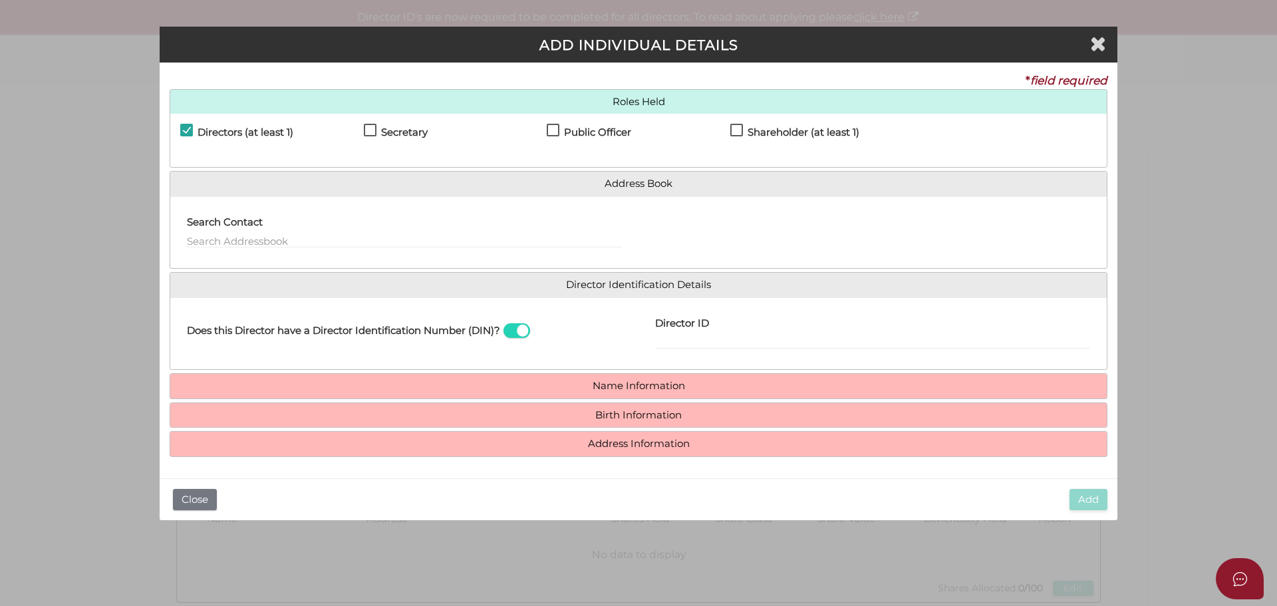
click at [249, 227] on label "Search Contact" at bounding box center [225, 220] width 76 height 27
click at [247, 241] on input "text" at bounding box center [404, 240] width 435 height 15
type input "j"
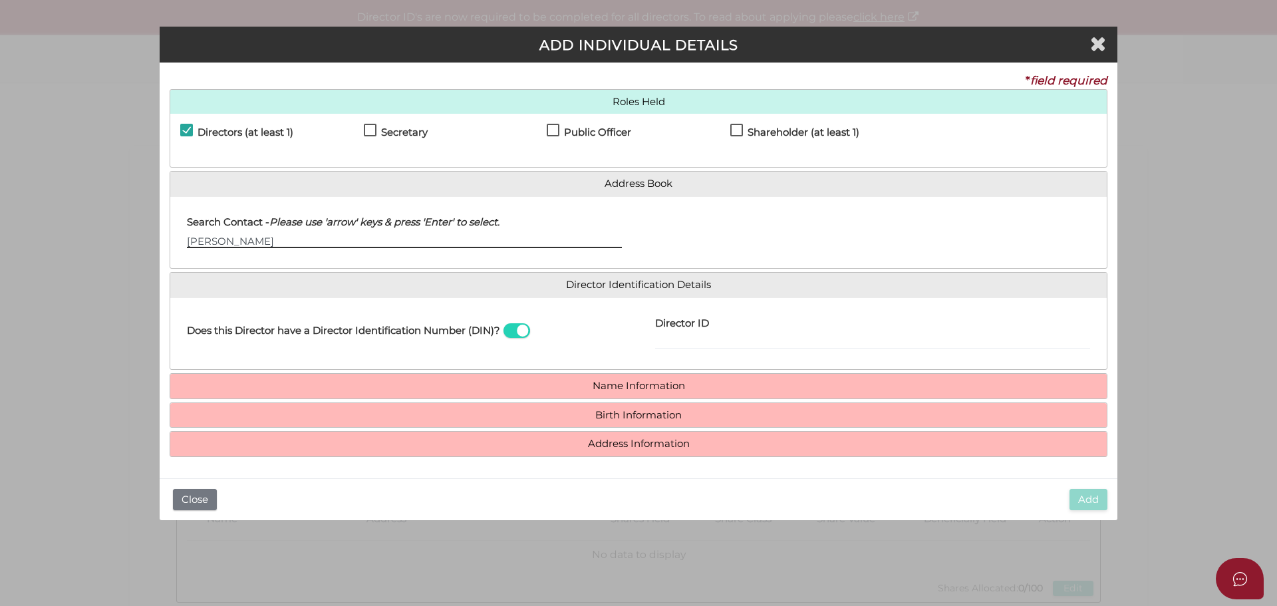
type input "[PERSON_NAME]"
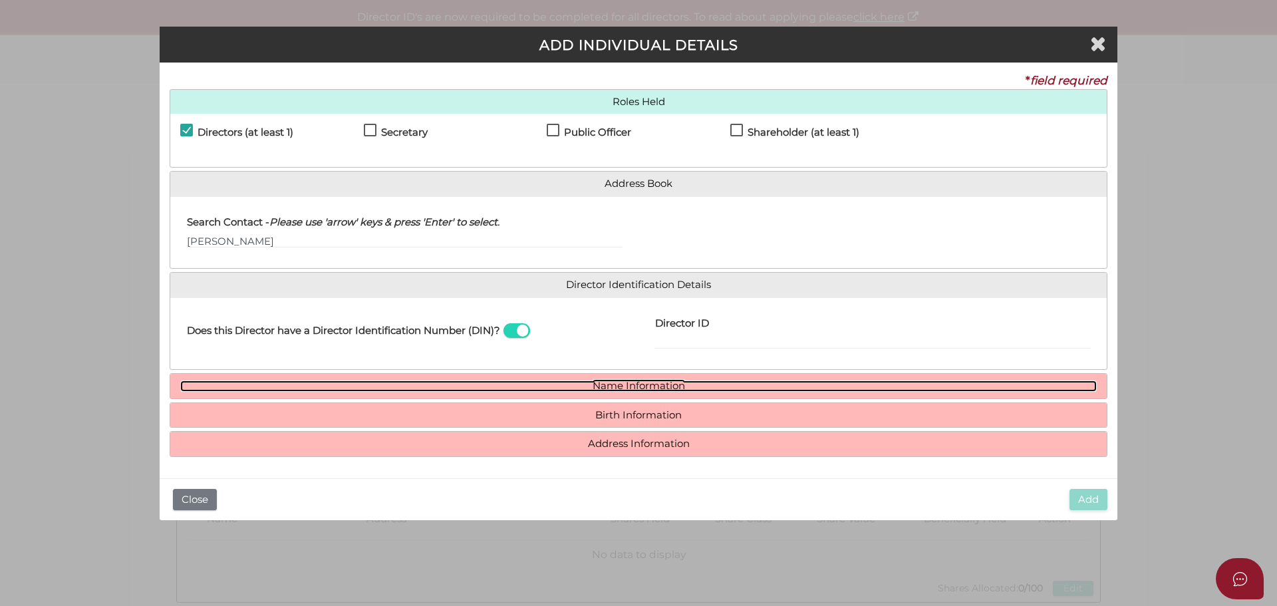
click at [659, 384] on link "Name Information" at bounding box center [638, 385] width 917 height 11
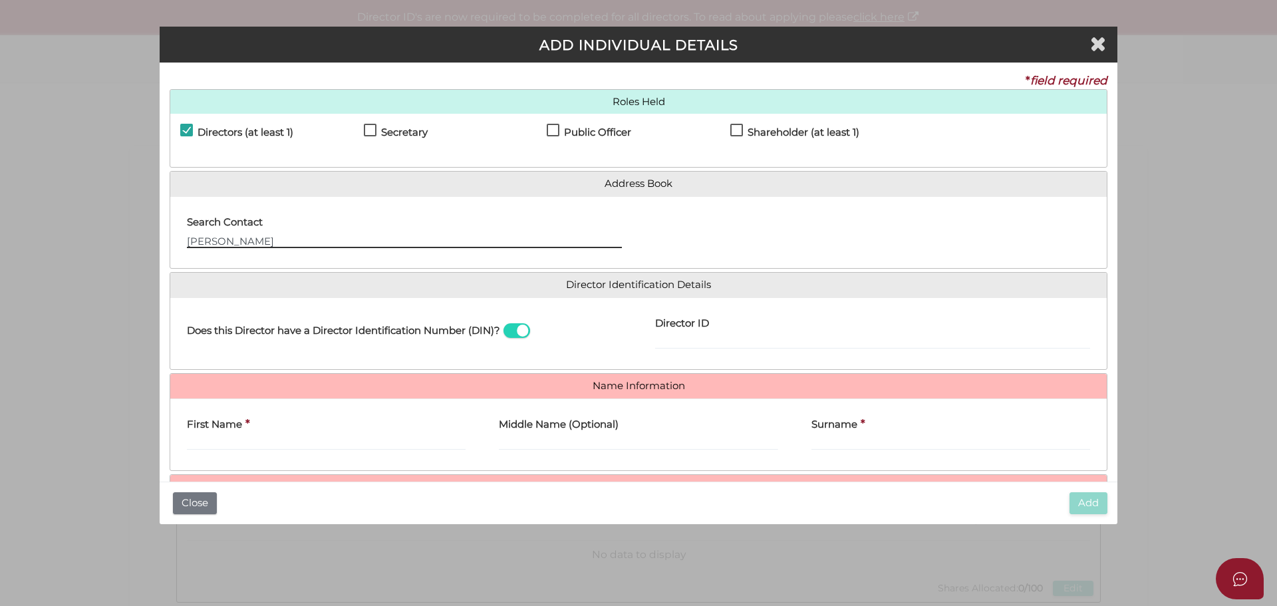
click at [213, 241] on input "[PERSON_NAME]" at bounding box center [404, 240] width 435 height 15
click at [235, 237] on input "[PERSON_NAME]" at bounding box center [404, 240] width 435 height 15
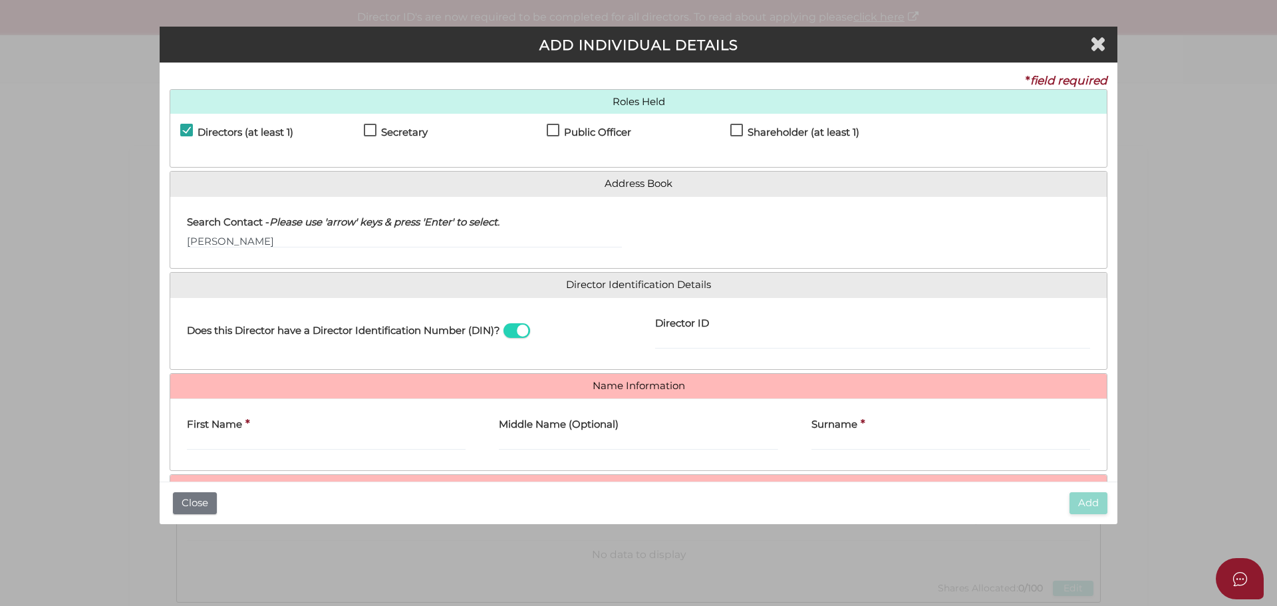
click at [372, 129] on label "Secretary" at bounding box center [396, 135] width 64 height 17
checkbox input "true"
click at [556, 133] on label "Public Officer" at bounding box center [589, 135] width 84 height 17
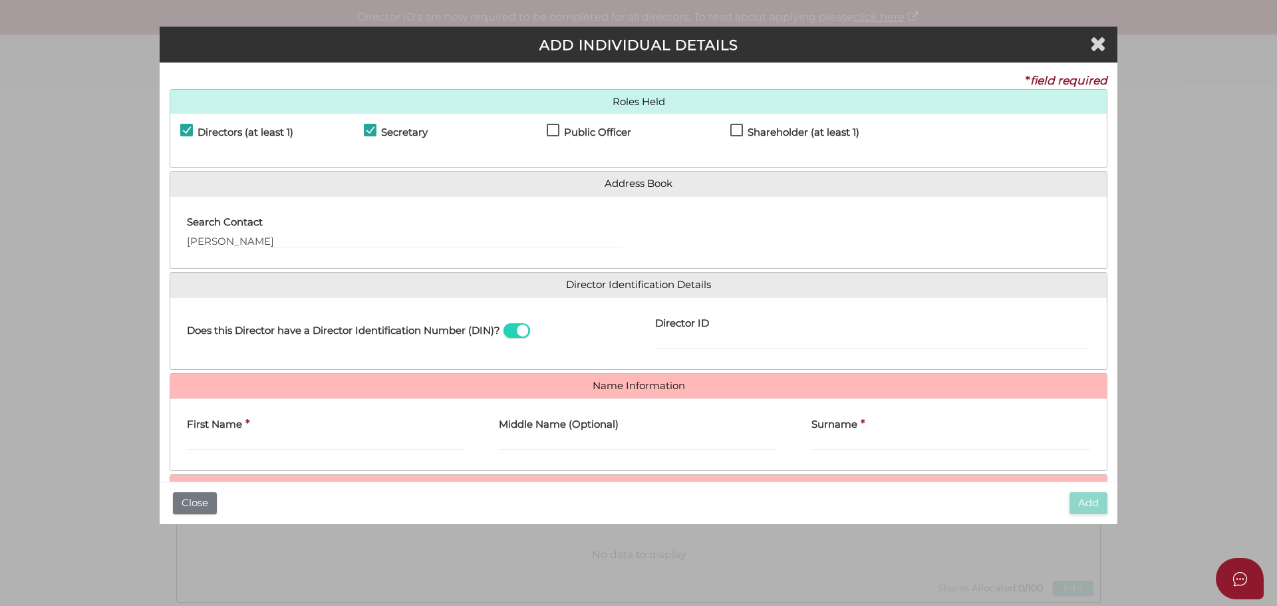
checkbox input "true"
click at [738, 139] on label "Shareholder (at least 1)" at bounding box center [794, 135] width 129 height 17
checkbox input "true"
click at [261, 241] on input "[PERSON_NAME]" at bounding box center [404, 240] width 435 height 15
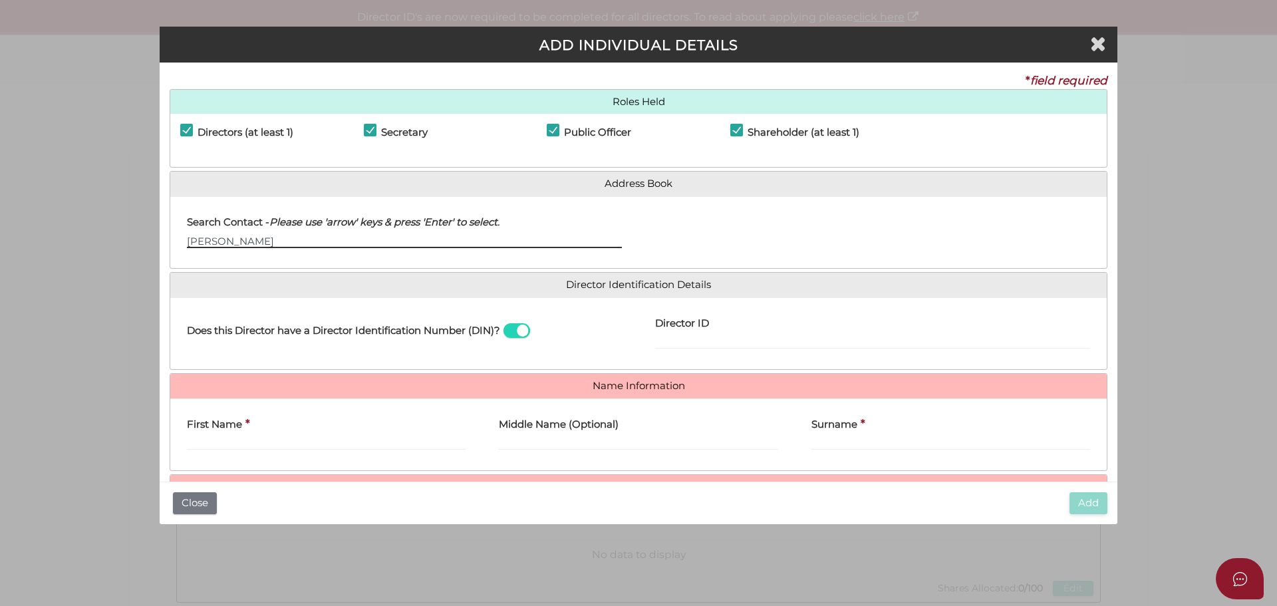
drag, startPoint x: 261, startPoint y: 241, endPoint x: 146, endPoint y: 237, distance: 115.8
click at [146, 237] on div "Pty Ltd ADD INDIVIDUAL DETAILS * field required Roles Held Directors (at least …" at bounding box center [638, 303] width 1277 height 606
click at [259, 440] on input "First Name" at bounding box center [326, 443] width 279 height 15
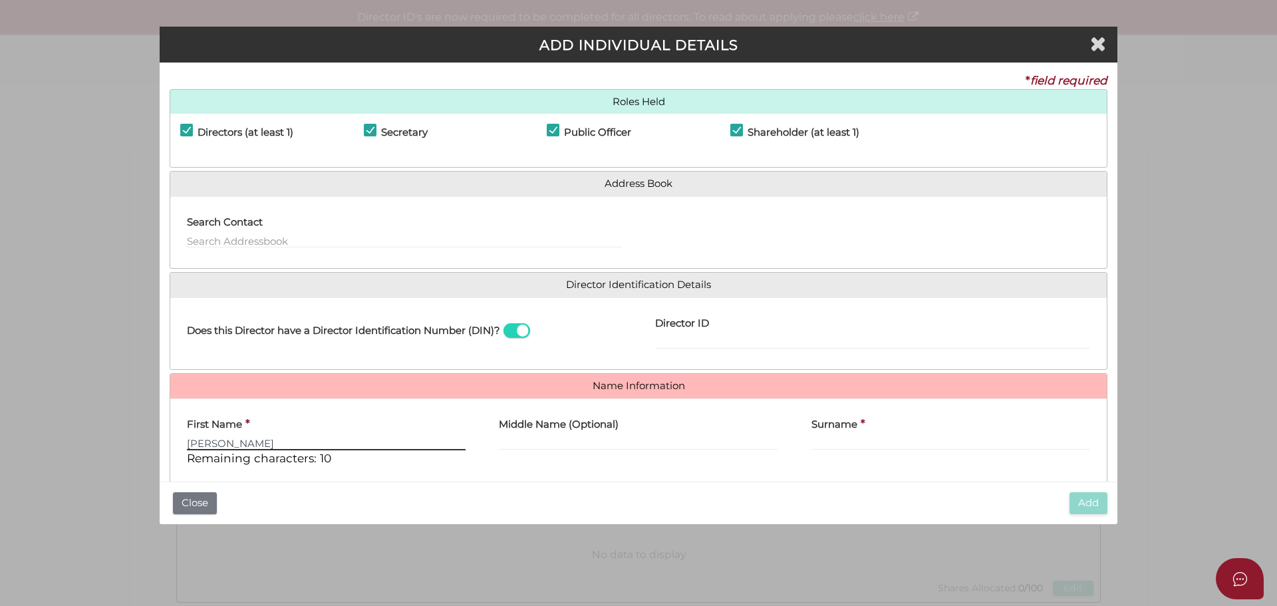
type input "[PERSON_NAME]"
type input "s"
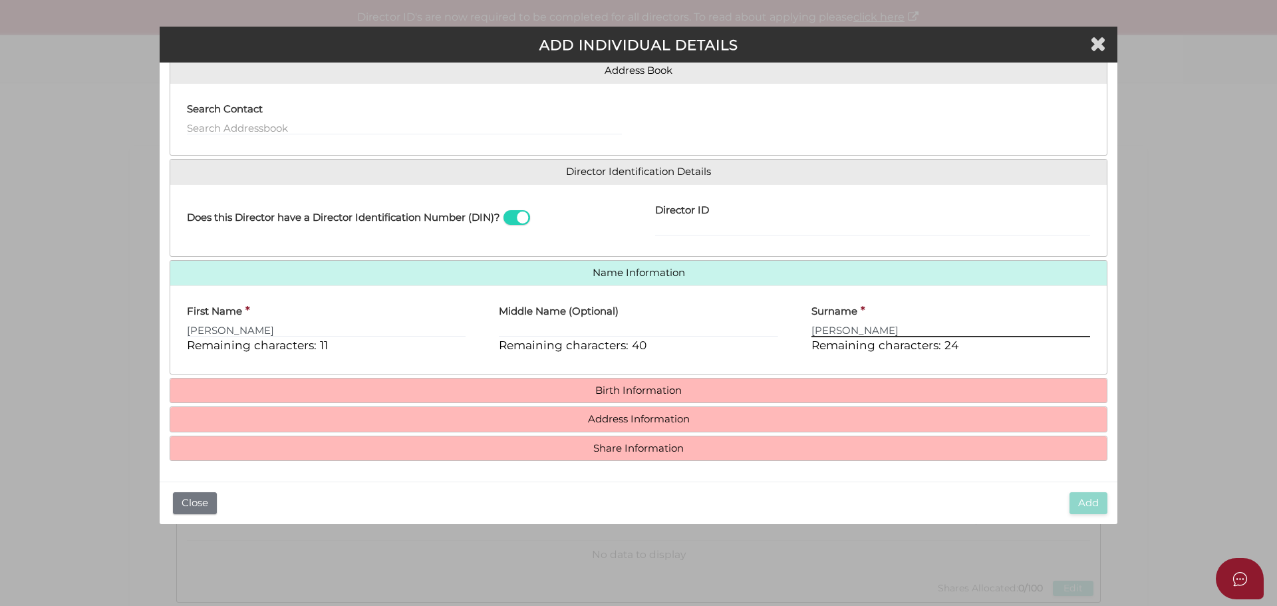
scroll to position [114, 0]
type input "[PERSON_NAME]"
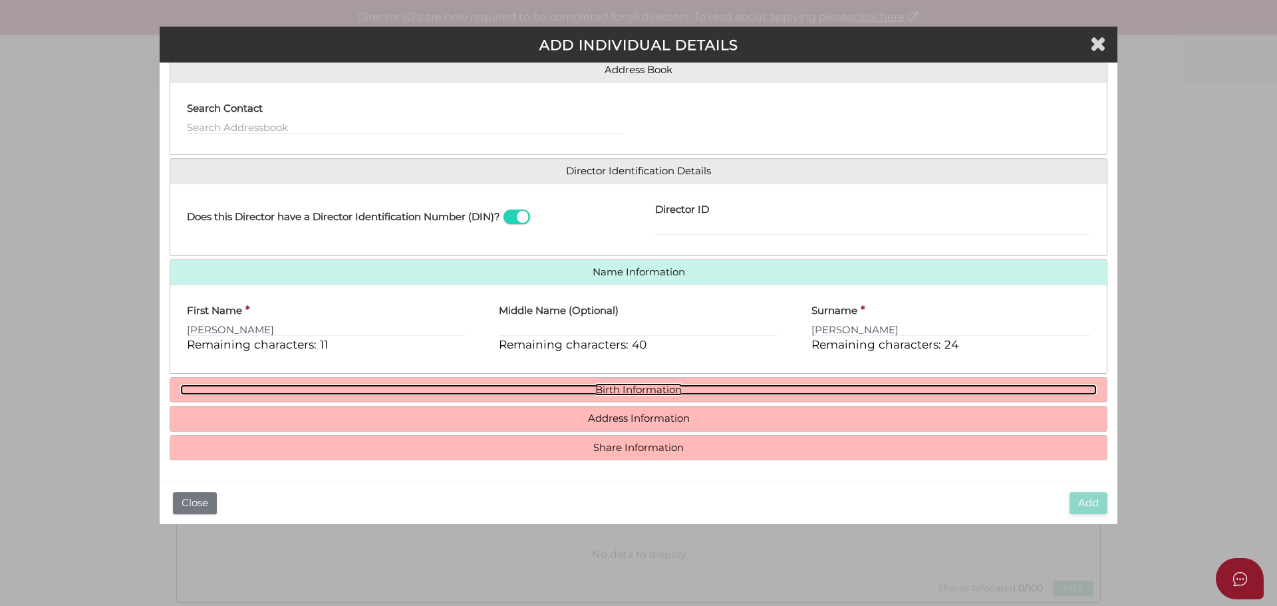
click at [675, 384] on link "Birth Information" at bounding box center [638, 389] width 917 height 11
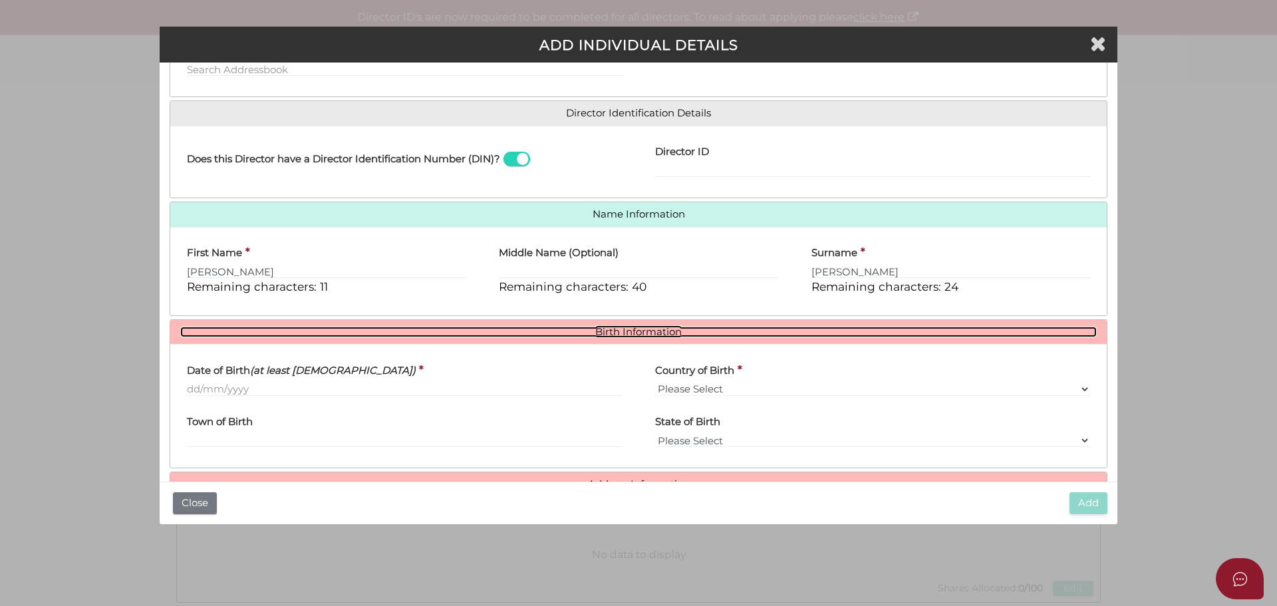
scroll to position [237, 0]
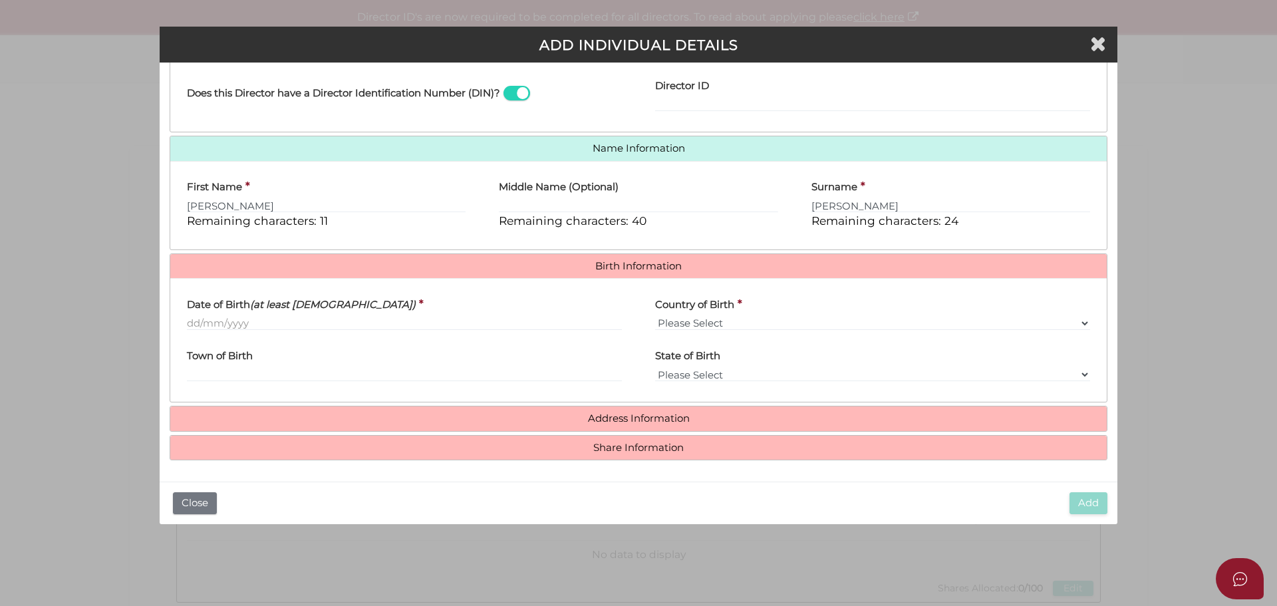
click at [667, 426] on h4 "Address Information" at bounding box center [638, 418] width 936 height 25
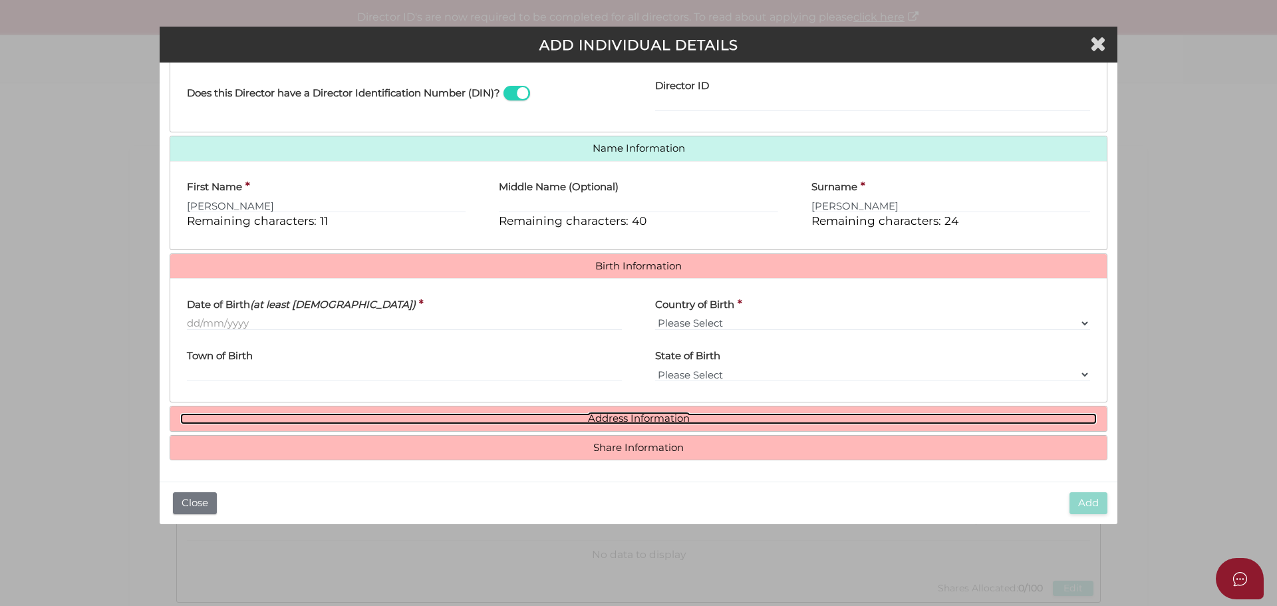
click at [644, 414] on link "Address Information" at bounding box center [638, 418] width 917 height 11
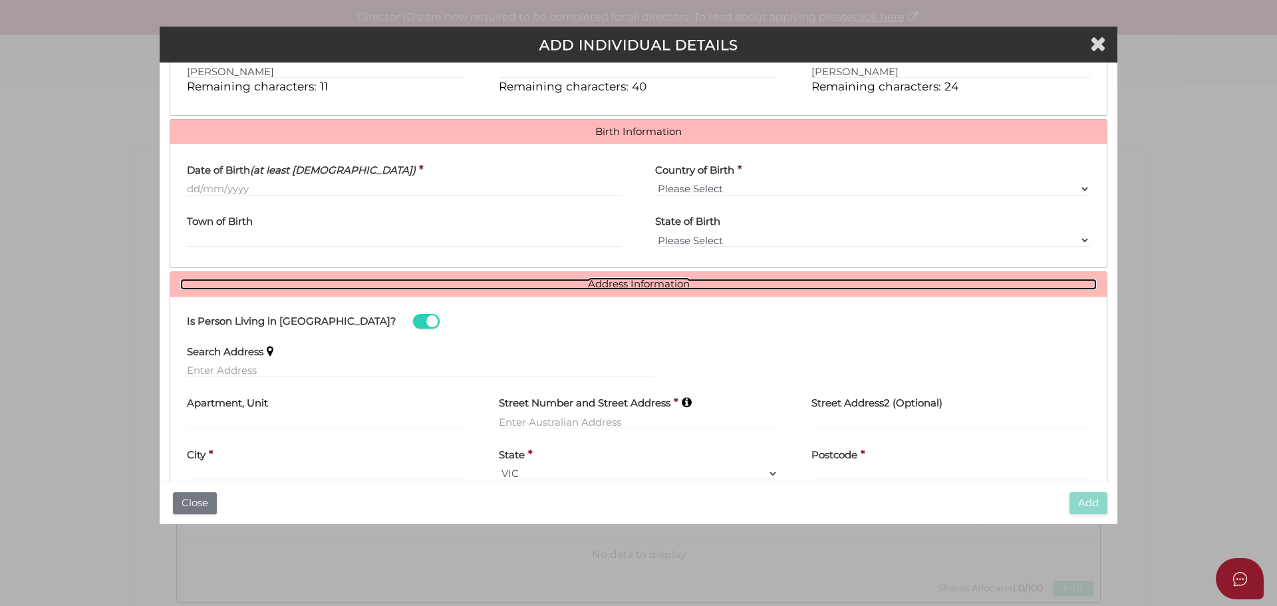
scroll to position [442, 0]
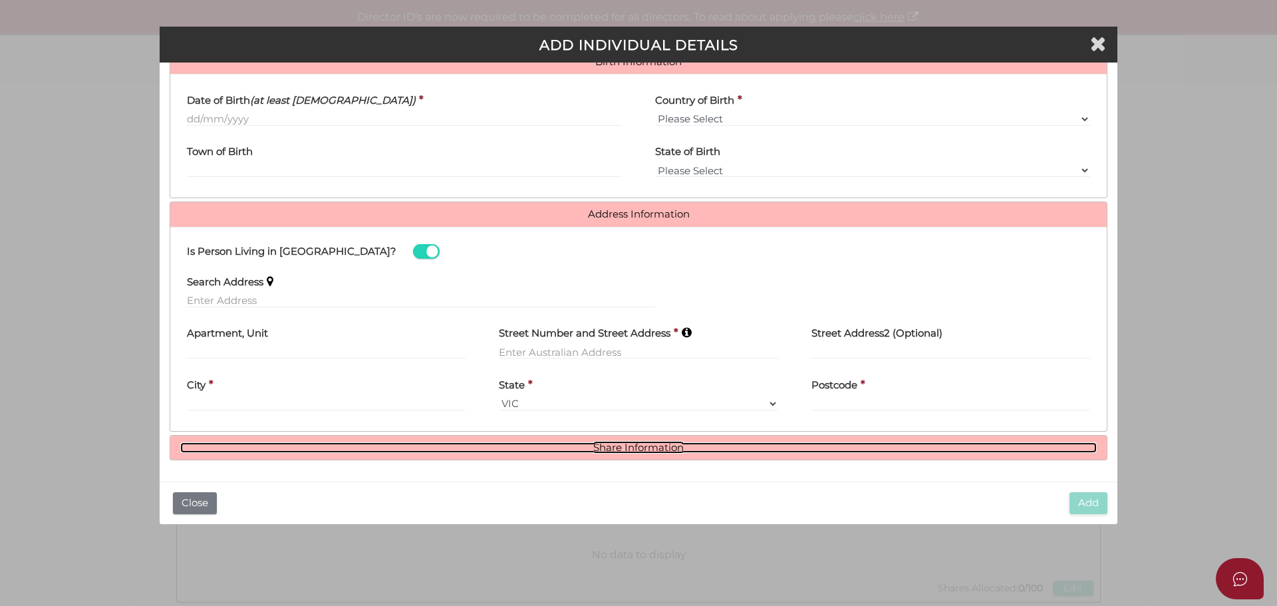
click at [628, 450] on link "Share Information" at bounding box center [638, 447] width 917 height 11
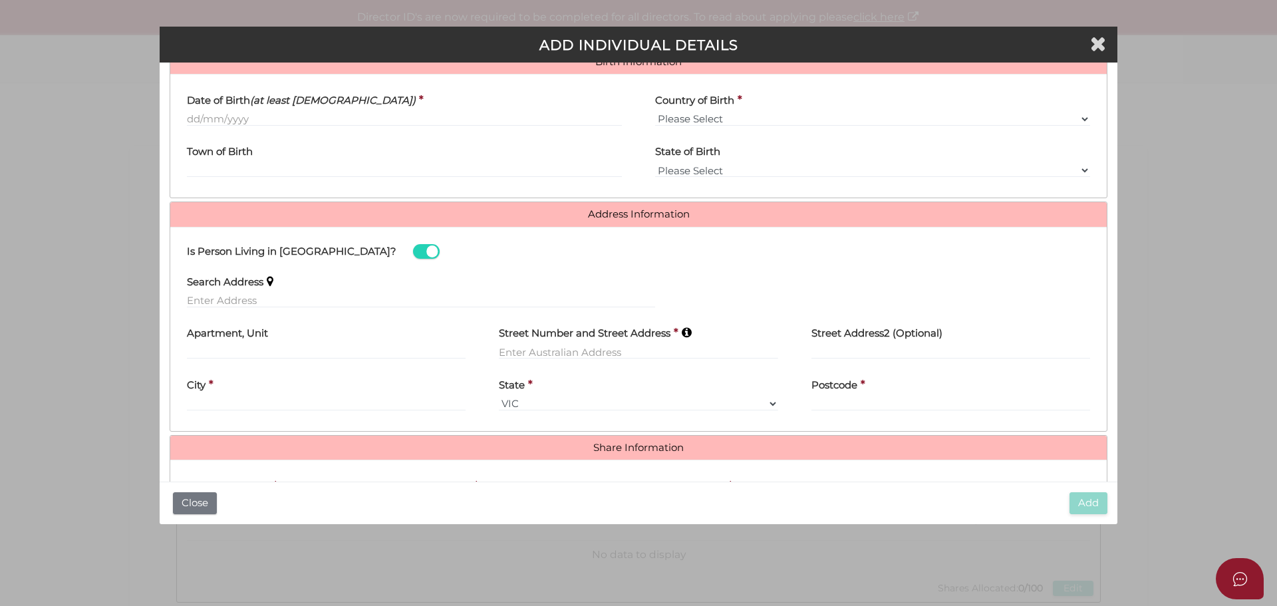
click at [649, 458] on h4 "Share Information" at bounding box center [638, 448] width 936 height 25
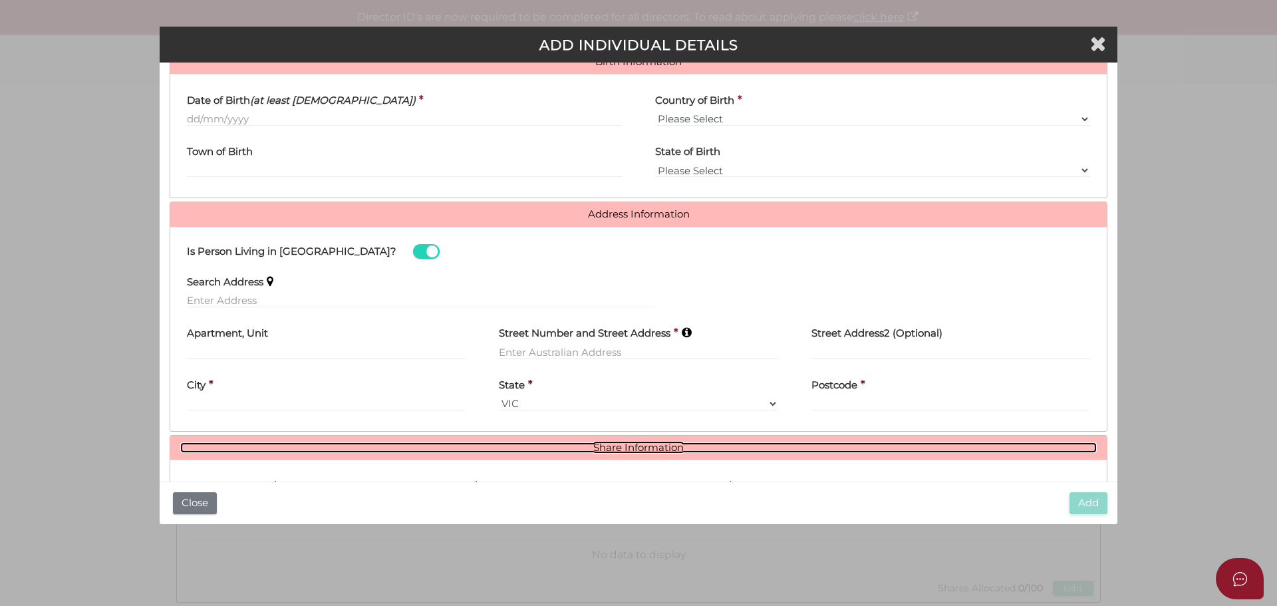
click at [639, 444] on link "Share Information" at bounding box center [638, 447] width 917 height 11
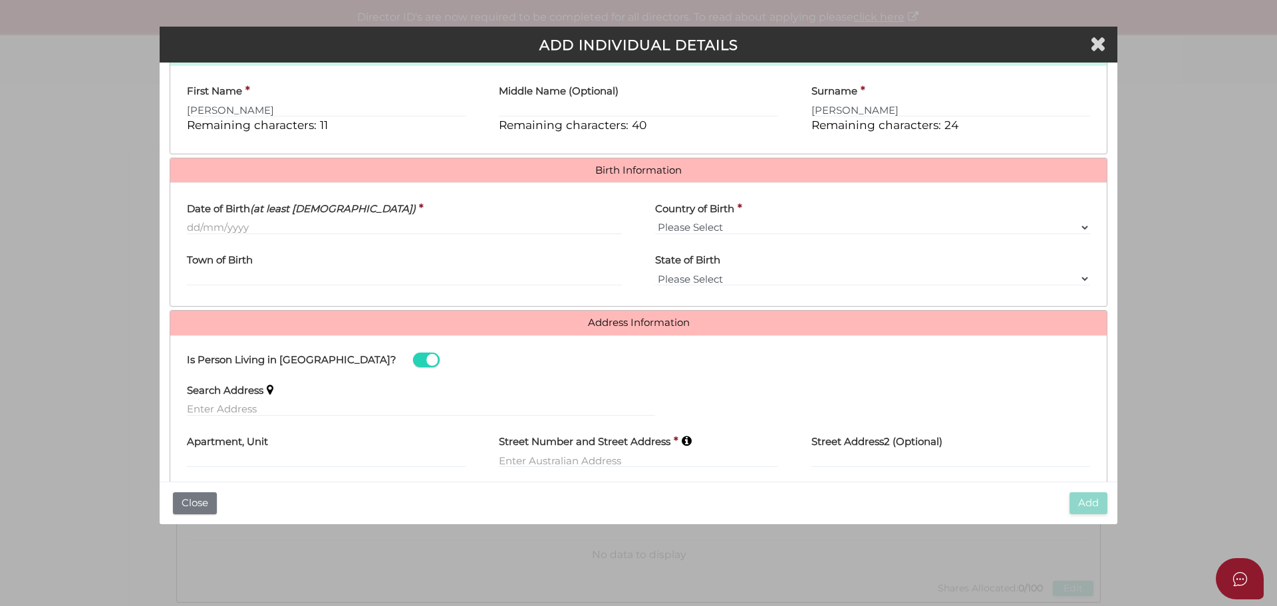
scroll to position [599, 0]
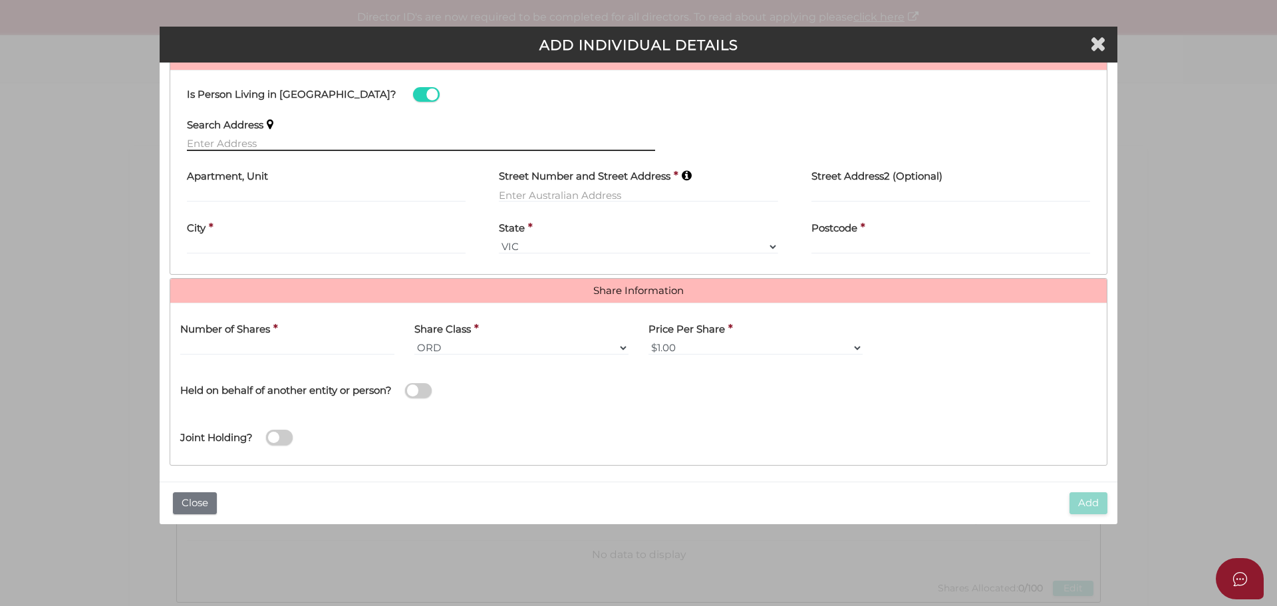
click at [234, 138] on input "text" at bounding box center [421, 143] width 468 height 15
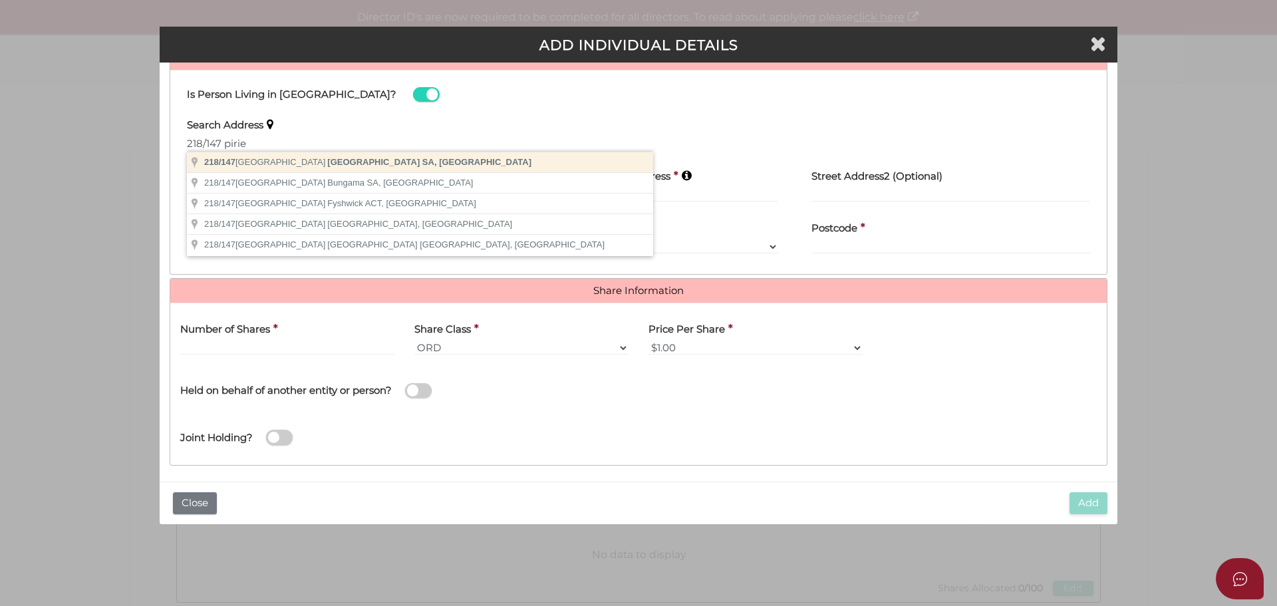
type input "[STREET_ADDRESS]"
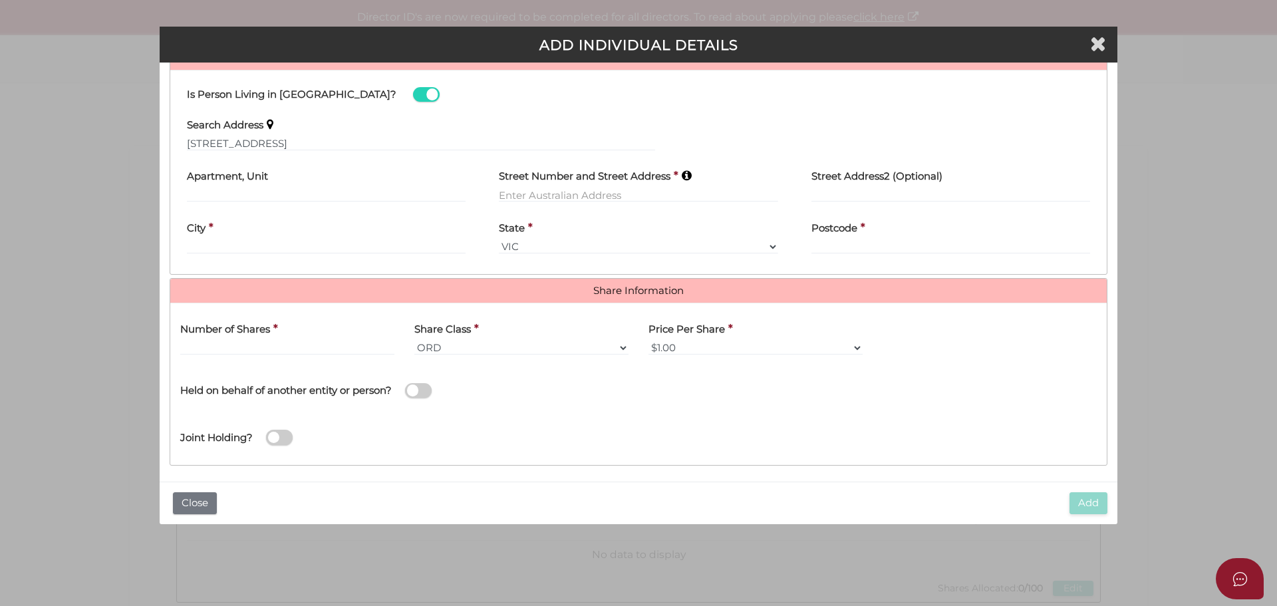
type input "218"
type input "[STREET_ADDRESS]"
type input "[GEOGRAPHIC_DATA]"
select select "SA"
type input "5000"
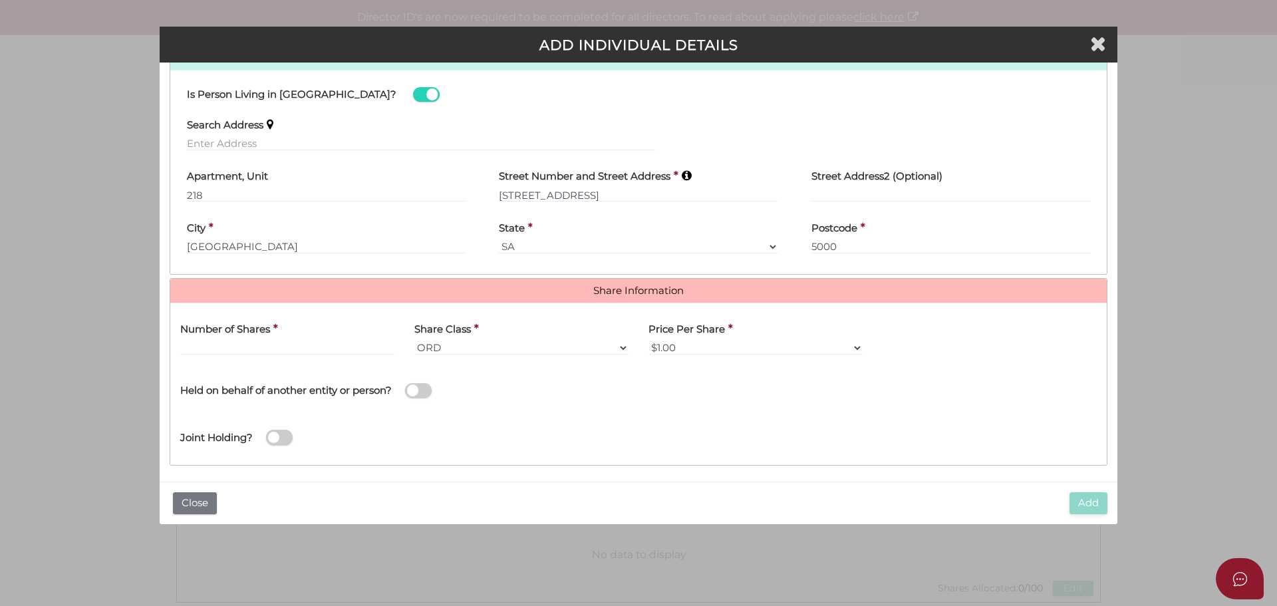
click at [223, 335] on h4 "Number of Shares" at bounding box center [225, 329] width 90 height 11
click at [223, 340] on label "Number of Shares" at bounding box center [225, 326] width 90 height 27
click at [220, 344] on input "text" at bounding box center [287, 348] width 214 height 15
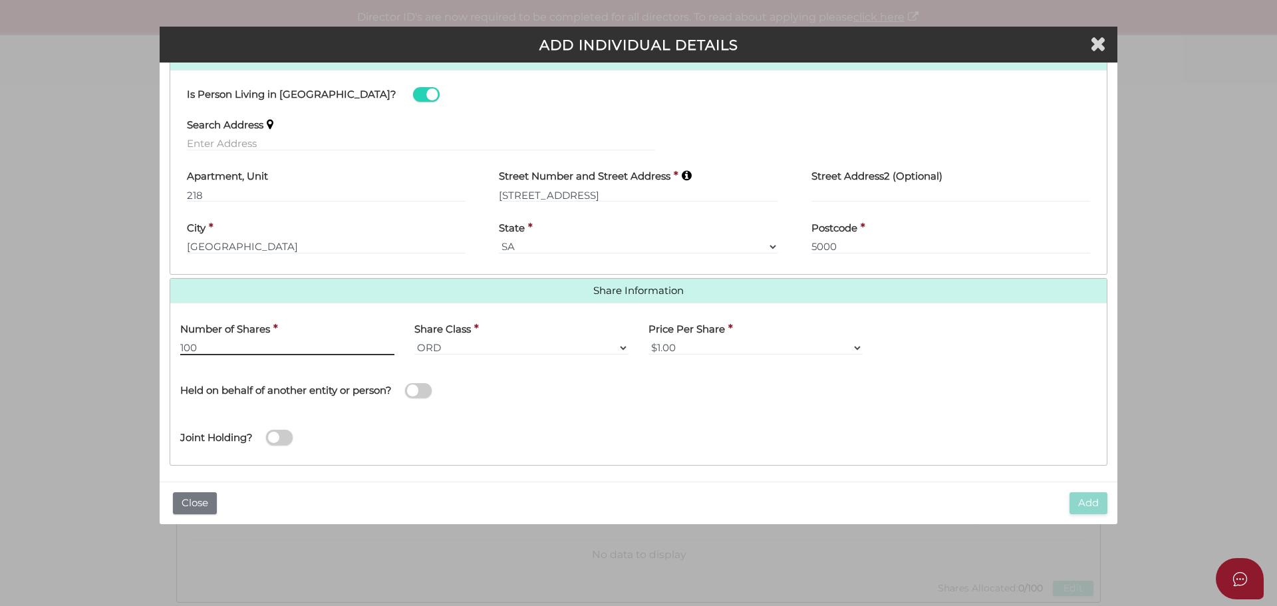
type input "100"
click at [728, 384] on div "Name of Entity *" at bounding box center [873, 388] width 468 height 47
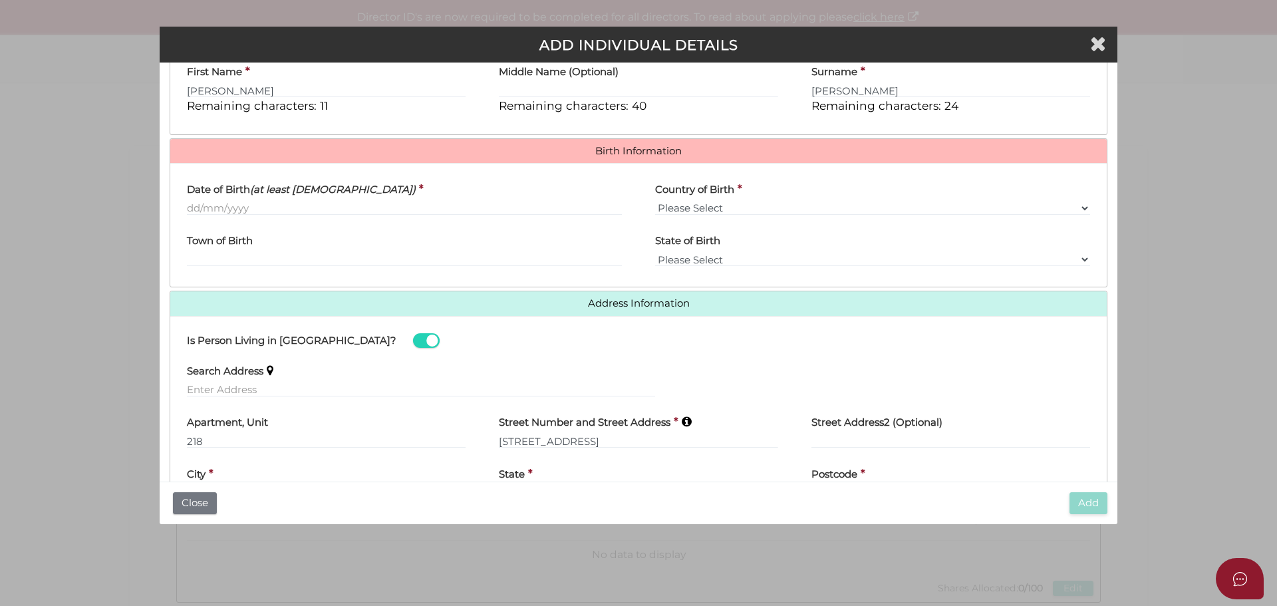
scroll to position [333, 0]
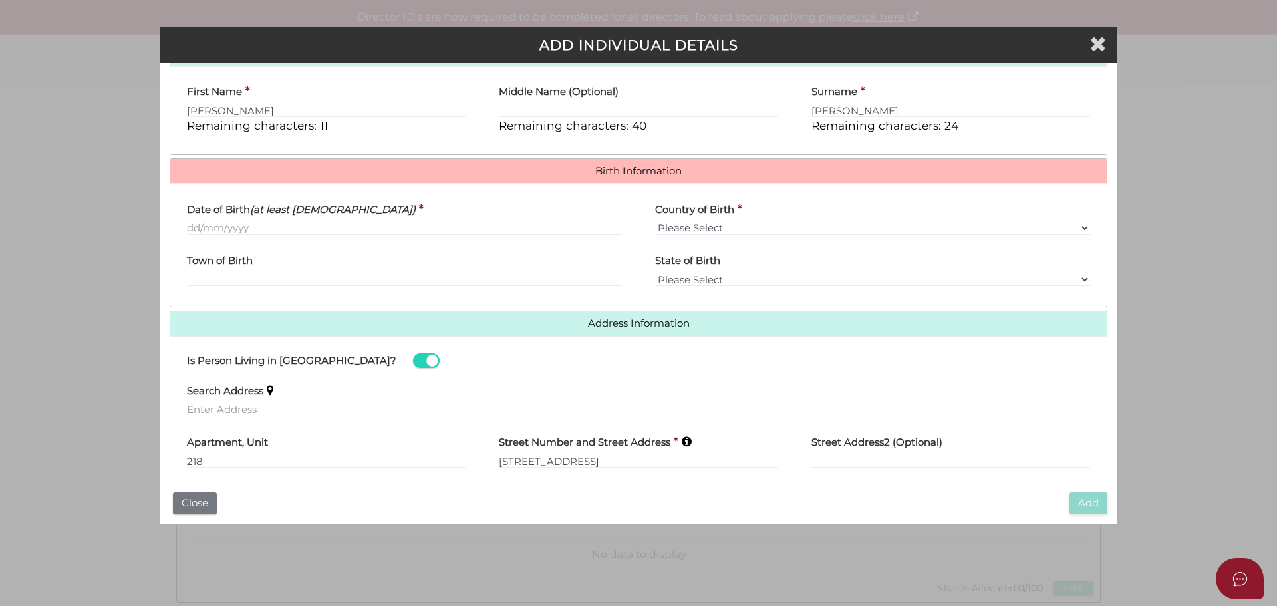
click at [211, 217] on label "Date of Birth (at least [DEMOGRAPHIC_DATA])" at bounding box center [301, 207] width 229 height 27
click at [211, 221] on input "Date of Birth (at least [DEMOGRAPHIC_DATA])" at bounding box center [404, 228] width 435 height 15
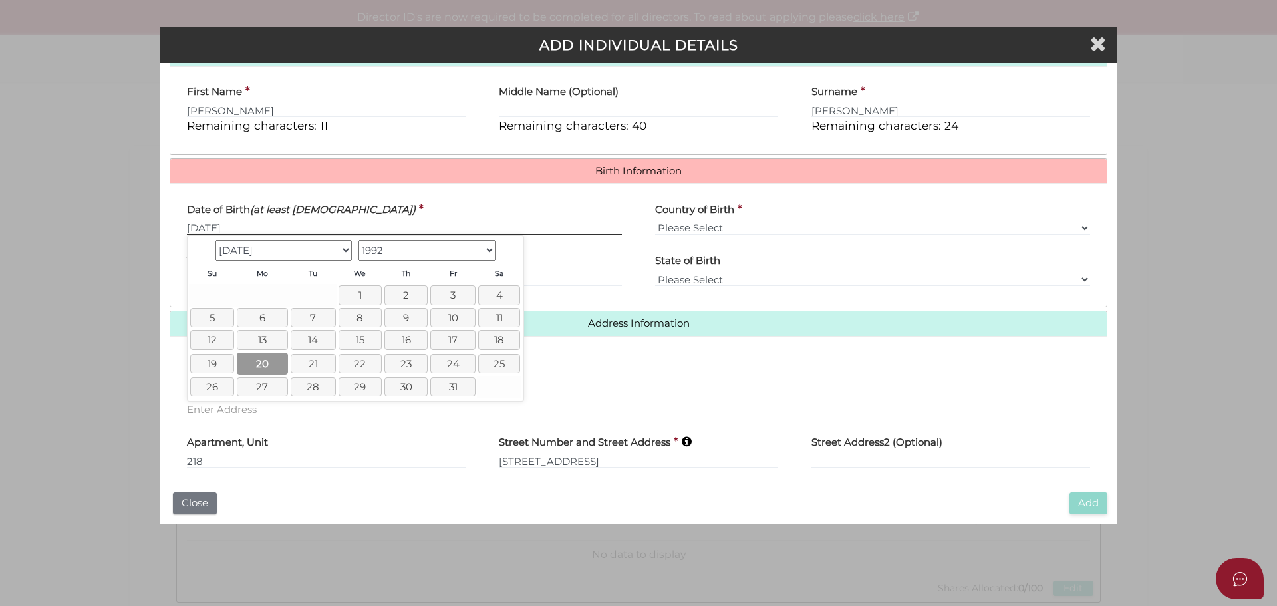
type input "[DATE]"
click at [266, 361] on link "20" at bounding box center [262, 364] width 51 height 22
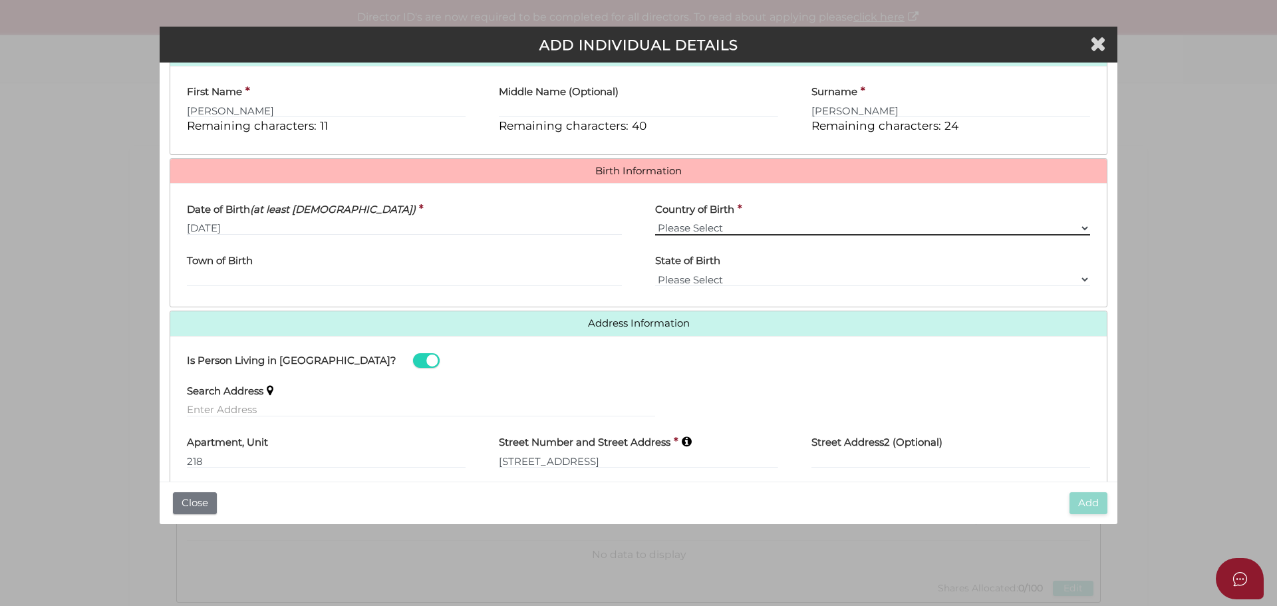
click at [678, 227] on select "Please Select v [GEOGRAPHIC_DATA] [GEOGRAPHIC_DATA] [GEOGRAPHIC_DATA] [GEOGRAPH…" at bounding box center [872, 228] width 435 height 15
select select "[GEOGRAPHIC_DATA]"
click at [655, 221] on select "Please Select v [GEOGRAPHIC_DATA] [GEOGRAPHIC_DATA] [GEOGRAPHIC_DATA] [GEOGRAPH…" at bounding box center [872, 228] width 435 height 15
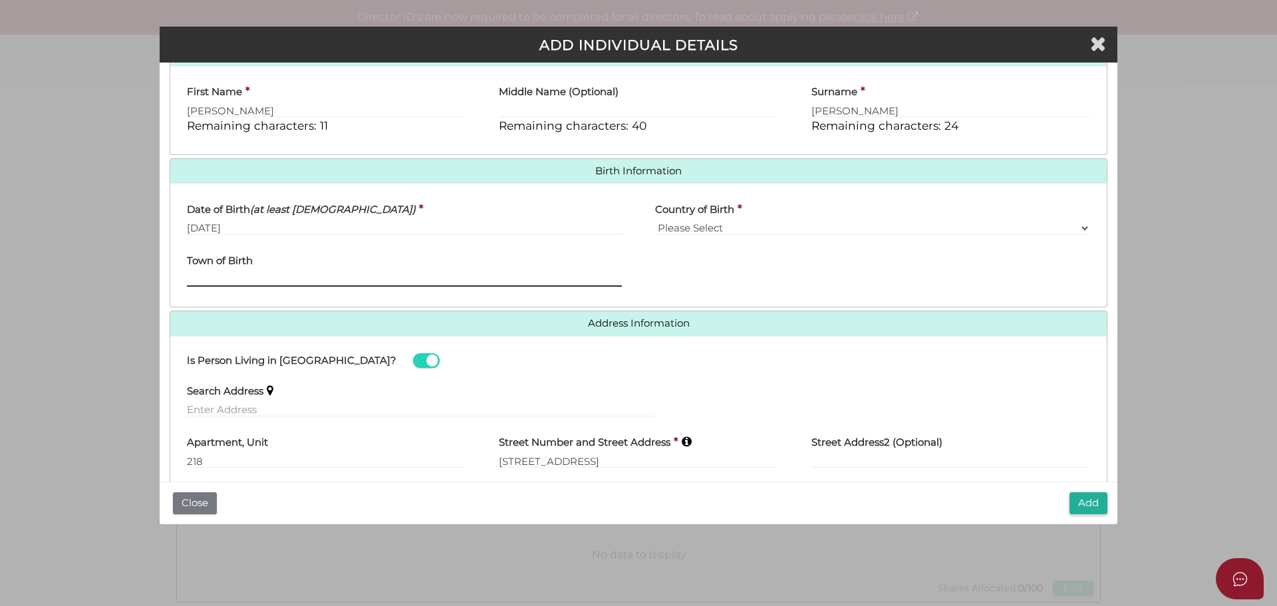
click at [244, 281] on input "Town of Birth" at bounding box center [404, 279] width 435 height 15
type input "[GEOGRAPHIC_DATA]"
click at [733, 283] on div "State of Birth Please Select VIC [GEOGRAPHIC_DATA] [GEOGRAPHIC_DATA] [GEOGRAPHI…" at bounding box center [873, 271] width 468 height 52
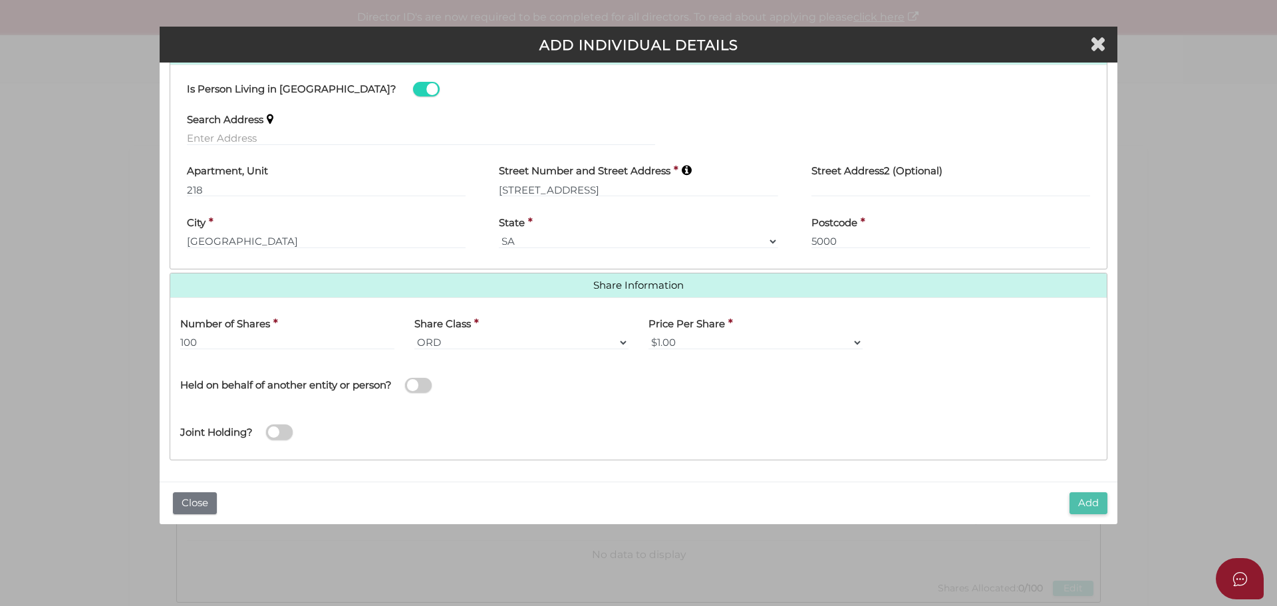
click at [1089, 502] on button "Add" at bounding box center [1089, 503] width 38 height 22
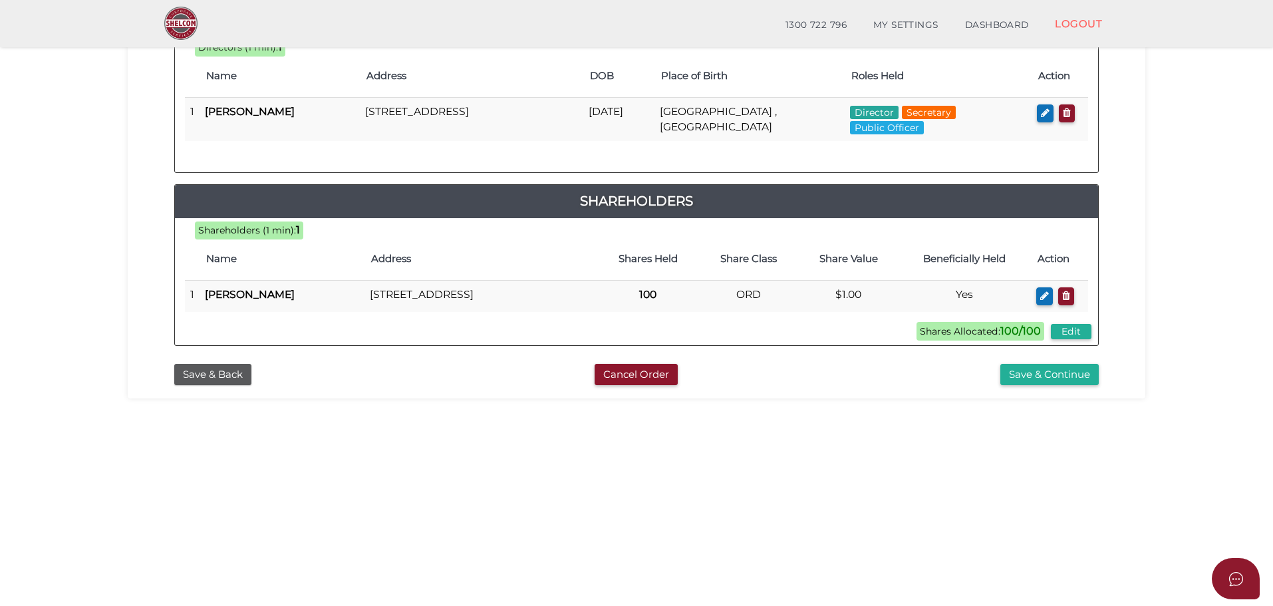
scroll to position [307, 0]
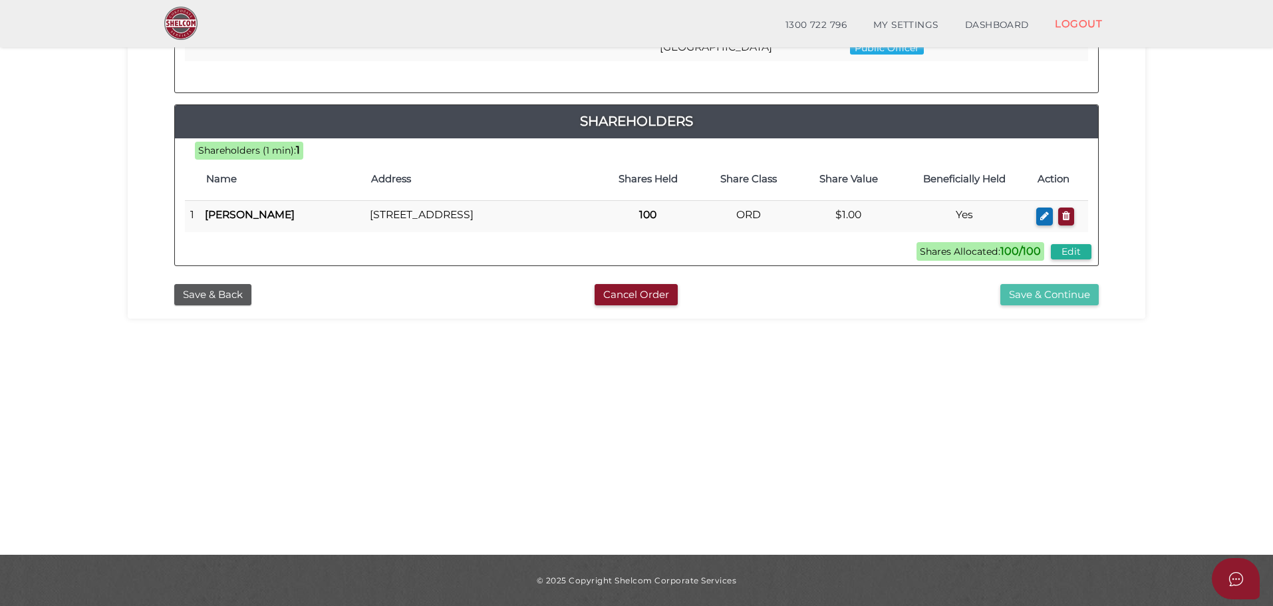
click at [1052, 303] on button "Save & Continue" at bounding box center [1049, 295] width 98 height 22
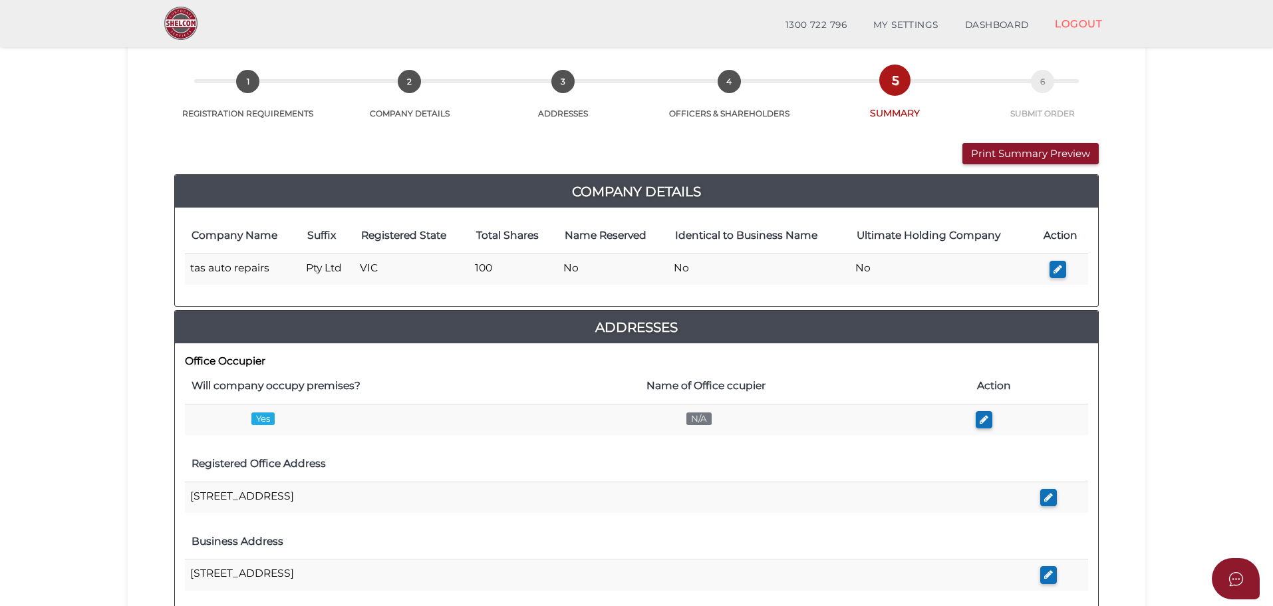
scroll to position [133, 0]
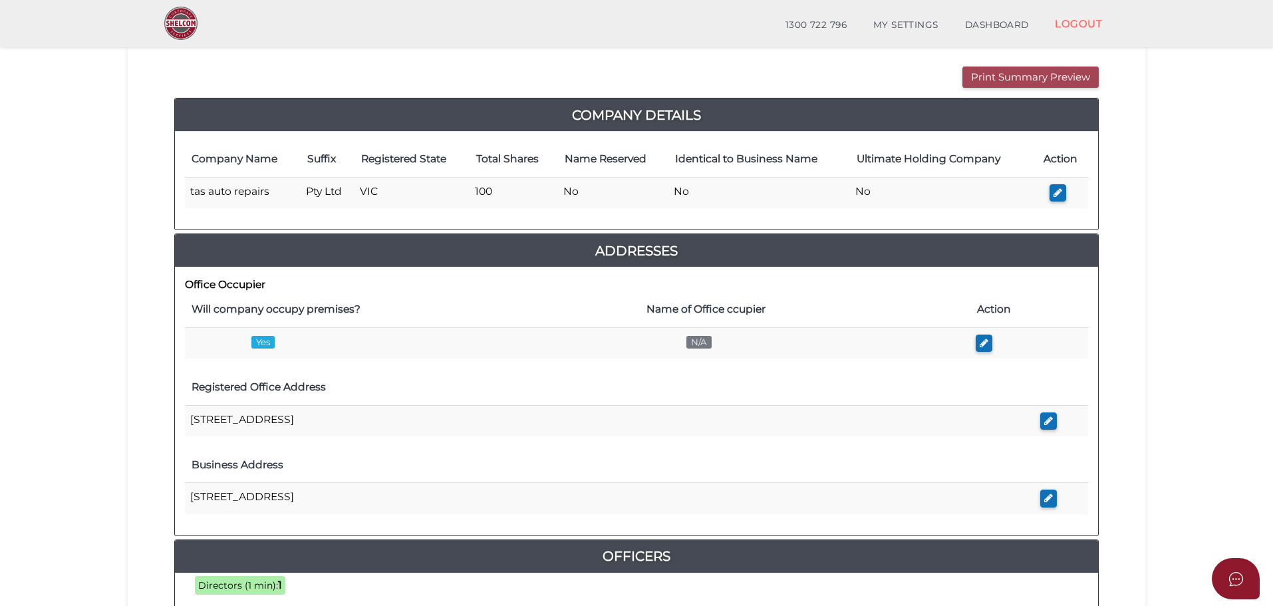
click at [997, 77] on button "Print Summary Preview" at bounding box center [1030, 78] width 136 height 22
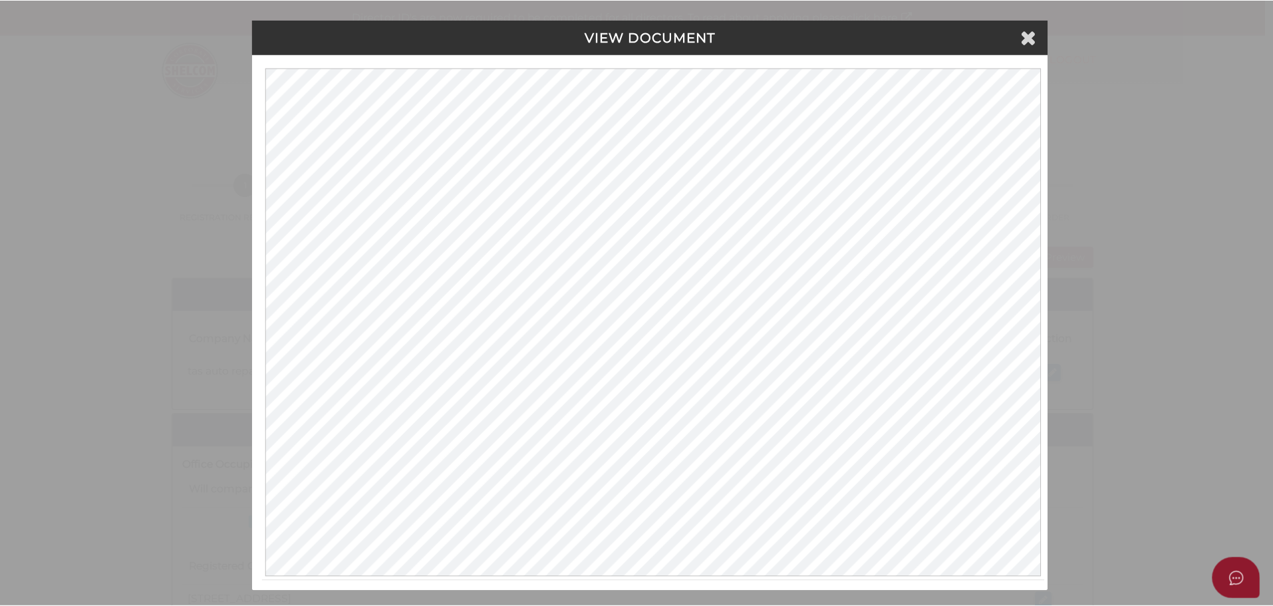
scroll to position [5, 0]
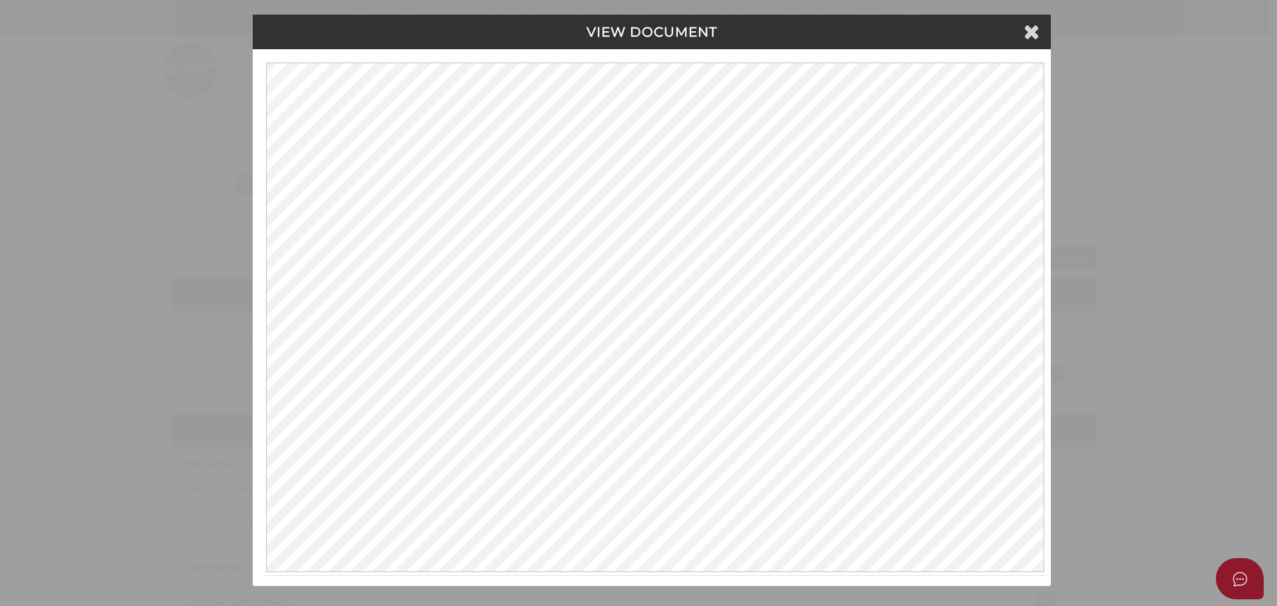
click at [1038, 36] on h4 "VIEW DOCUMENT" at bounding box center [652, 32] width 778 height 15
click at [1026, 34] on icon at bounding box center [1032, 31] width 16 height 20
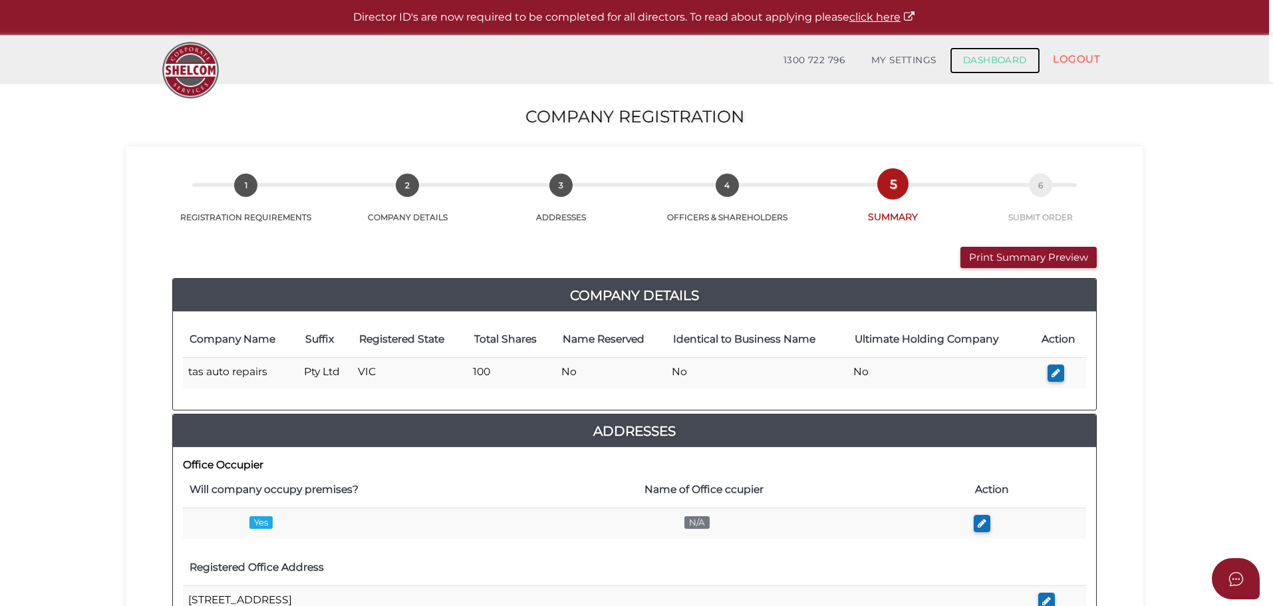
click at [970, 65] on link "DASHBOARD" at bounding box center [995, 60] width 90 height 27
